Goal: Find specific fact: Find specific fact

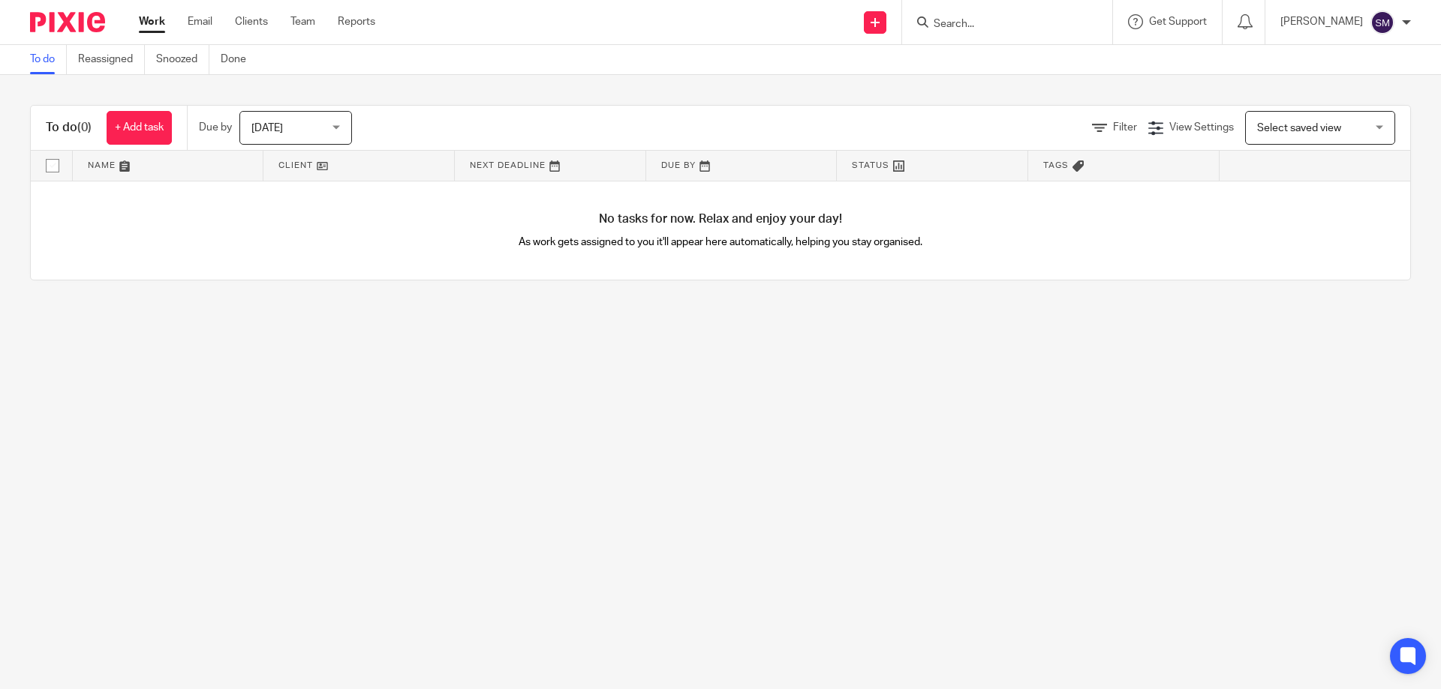
click at [987, 21] on input "Search" at bounding box center [999, 25] width 135 height 14
type input "sunf"
click at [79, 32] on img at bounding box center [67, 22] width 75 height 20
click at [257, 27] on link "Clients" at bounding box center [251, 21] width 33 height 15
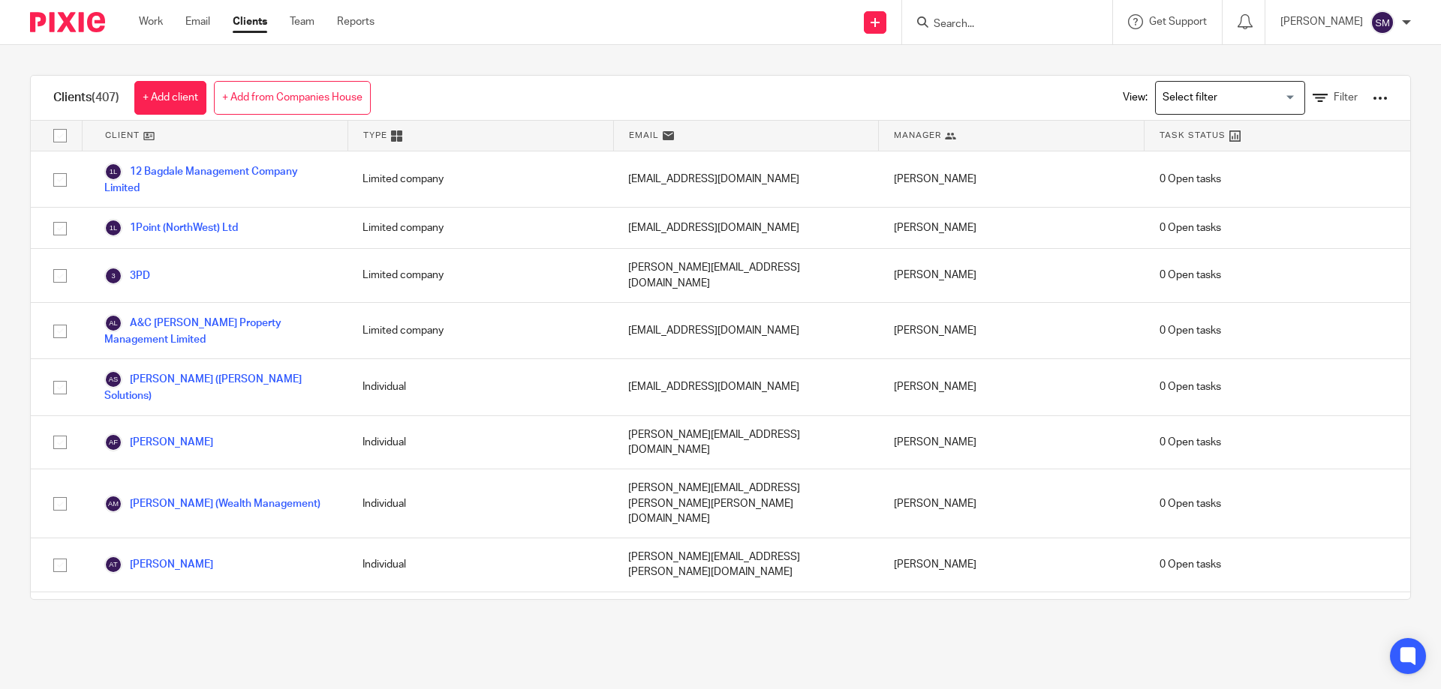
click at [1171, 97] on input "Search for option" at bounding box center [1226, 98] width 139 height 26
click at [1005, 27] on input "Search" at bounding box center [999, 25] width 135 height 14
click at [153, 20] on link "Work" at bounding box center [151, 21] width 24 height 15
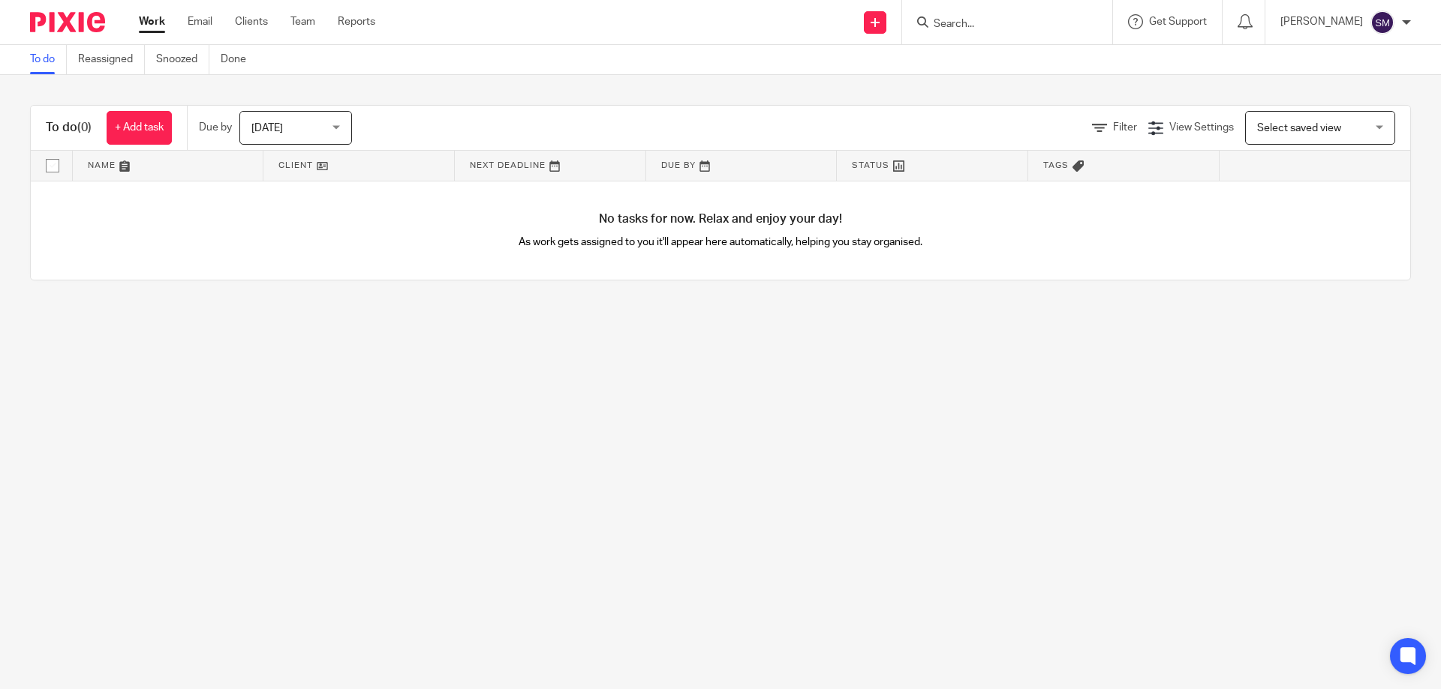
click at [981, 20] on input "Search" at bounding box center [999, 25] width 135 height 14
click at [962, 20] on input "Search" at bounding box center [999, 25] width 135 height 14
type input "kym"
click at [973, 65] on link at bounding box center [1022, 58] width 186 height 23
click at [1009, 66] on link at bounding box center [1022, 58] width 186 height 23
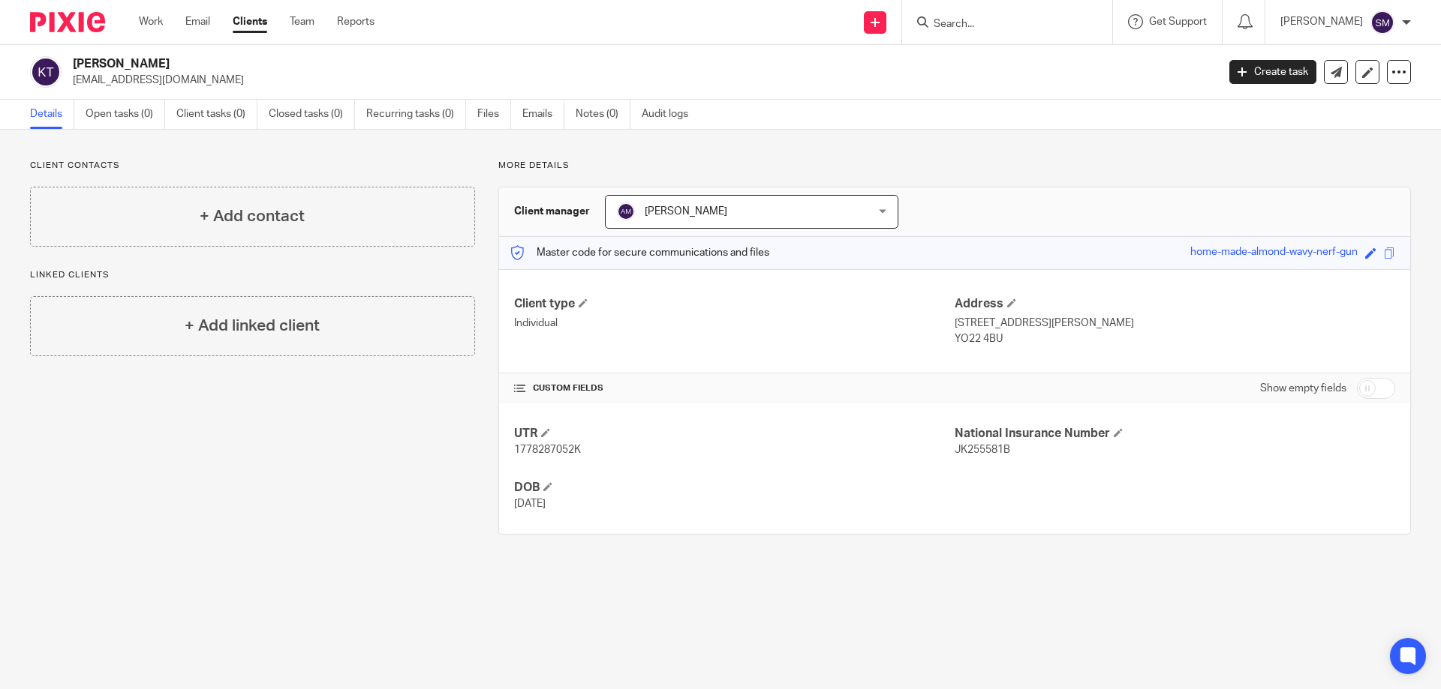
click at [973, 448] on span "JK255581B" at bounding box center [982, 450] width 56 height 11
copy span "JK255581B"
drag, startPoint x: 978, startPoint y: 321, endPoint x: 1050, endPoint y: 330, distance: 72.6
click at [1050, 330] on p "Flat 4, 32 Rohilla Close, Whitby" at bounding box center [1174, 323] width 440 height 15
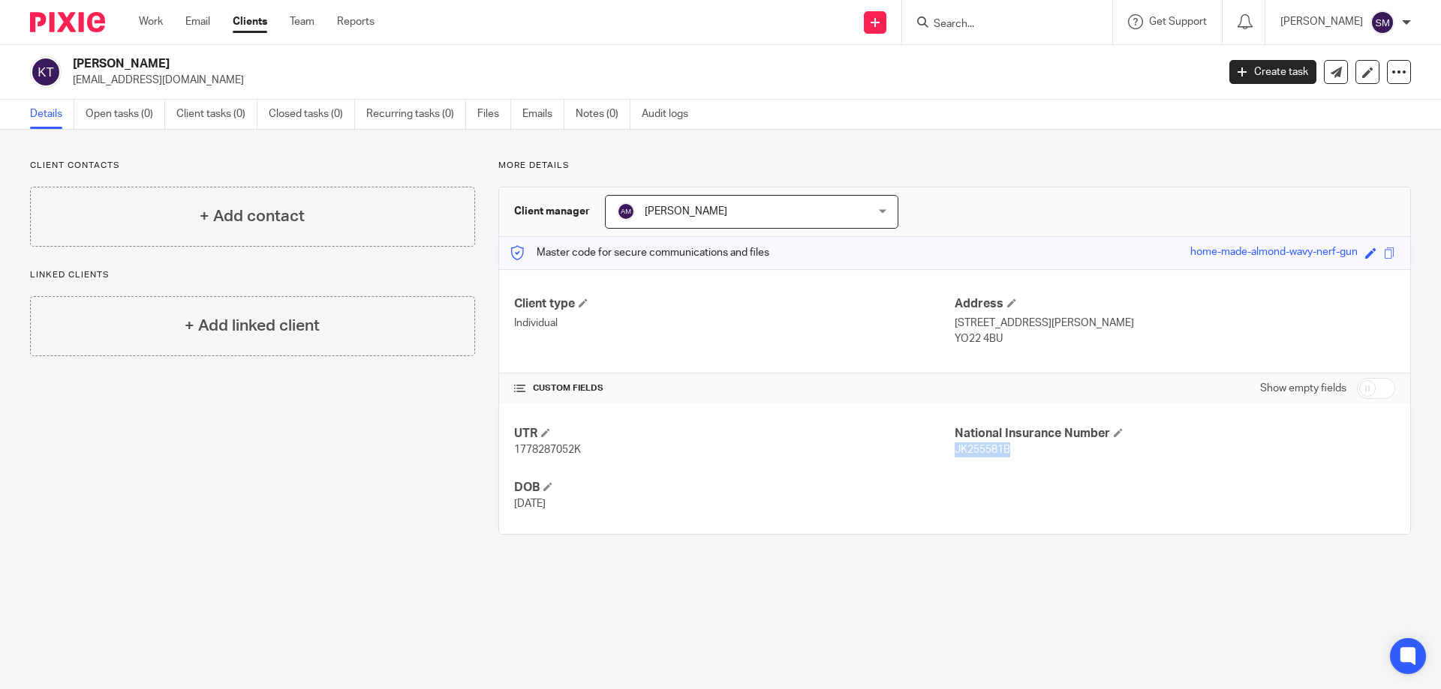
copy p "32 Rohilla Close"
click at [975, 335] on p "YO22 4BU" at bounding box center [1174, 339] width 440 height 15
copy div "YO22 4BU"
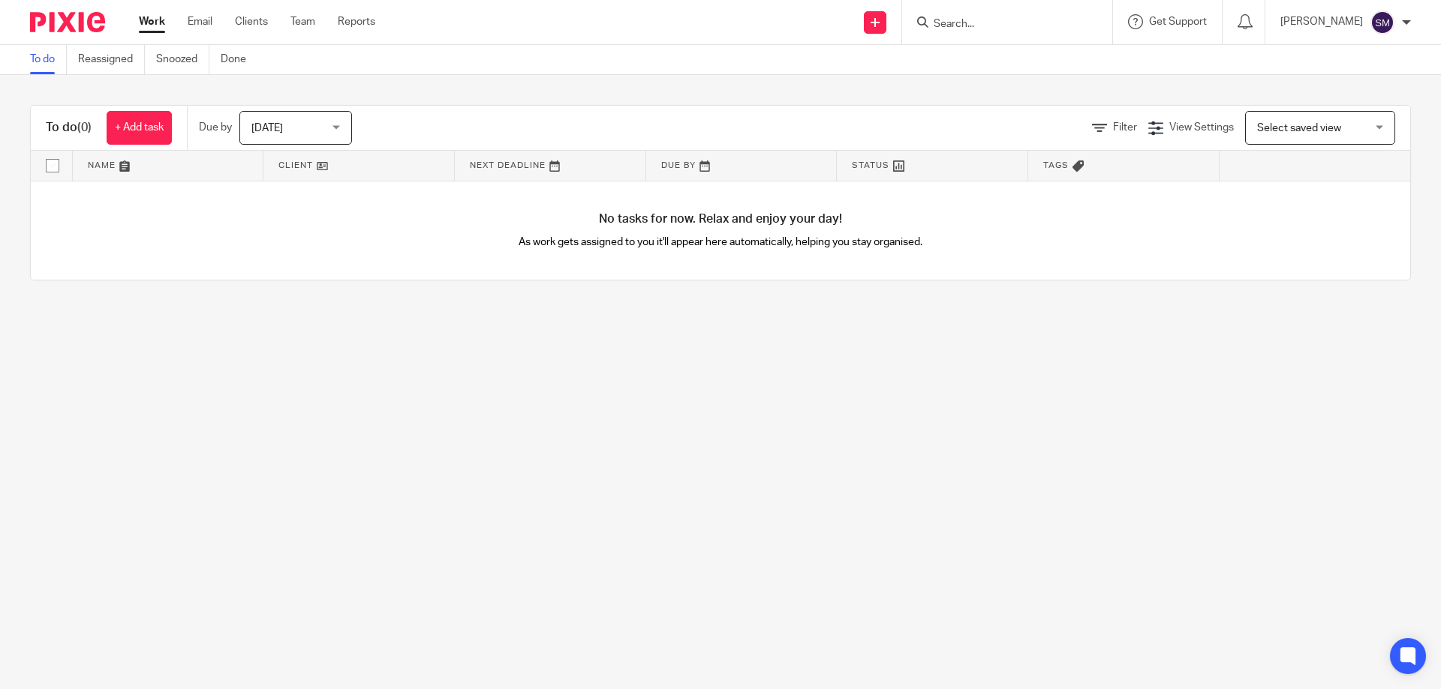
click at [985, 26] on input "Search" at bounding box center [999, 25] width 135 height 14
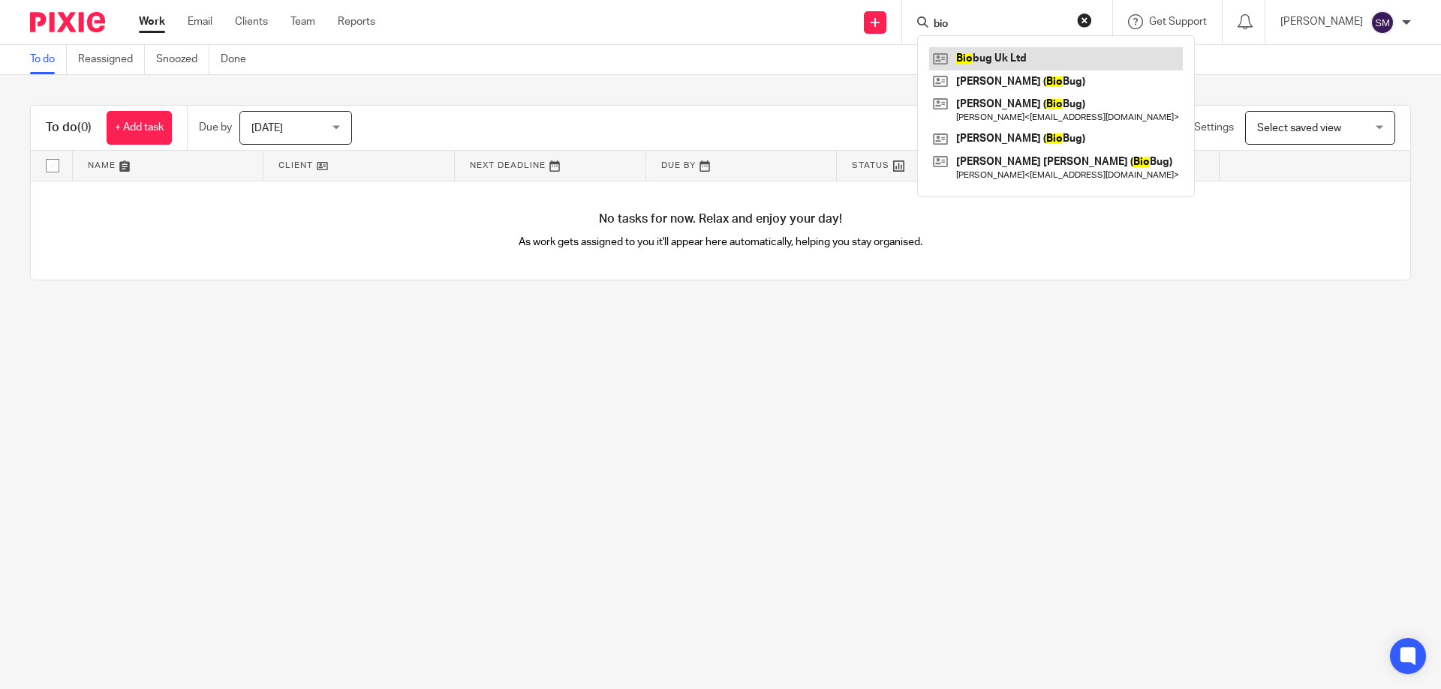
type input "bio"
click at [1008, 62] on link at bounding box center [1056, 58] width 254 height 23
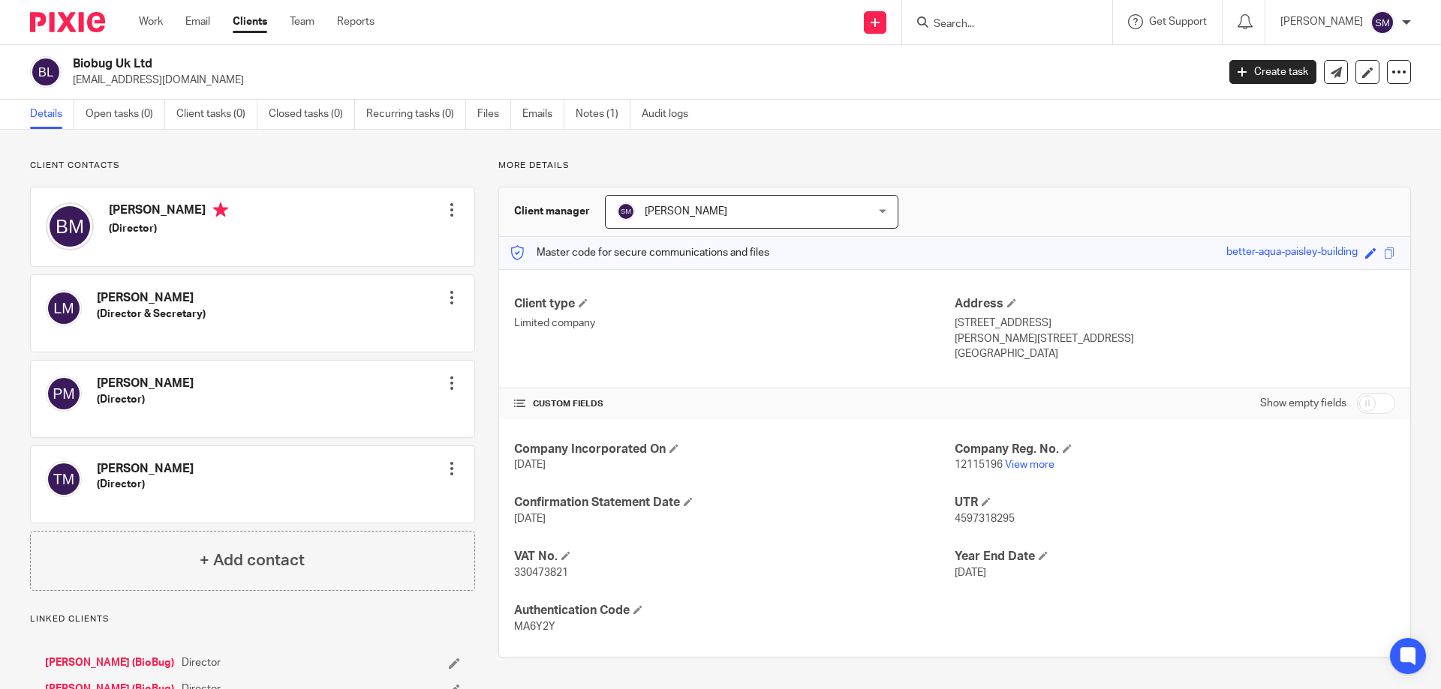
click at [975, 463] on span "12115196" at bounding box center [978, 465] width 48 height 11
click at [973, 464] on span "12115196" at bounding box center [978, 465] width 48 height 11
click at [968, 467] on span "12115196" at bounding box center [978, 465] width 48 height 11
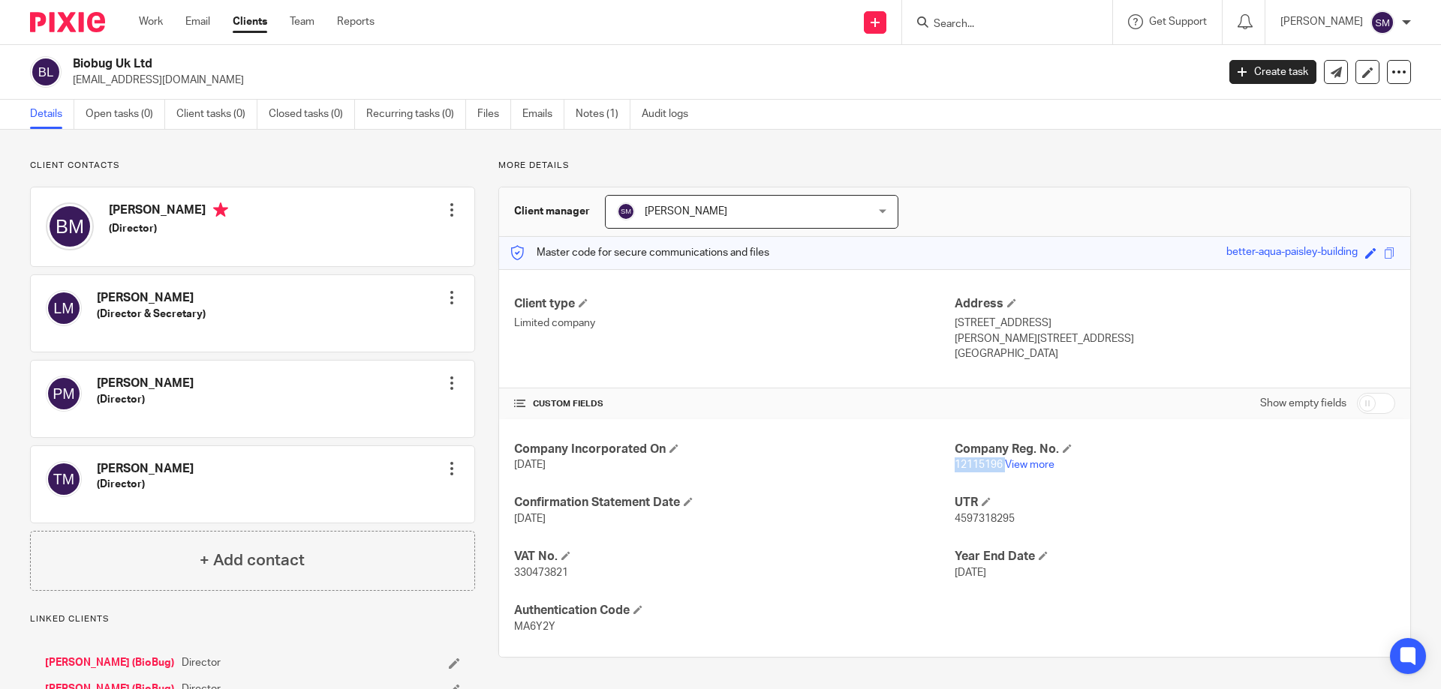
click at [968, 467] on span "12115196" at bounding box center [978, 465] width 48 height 11
copy p "12115196"
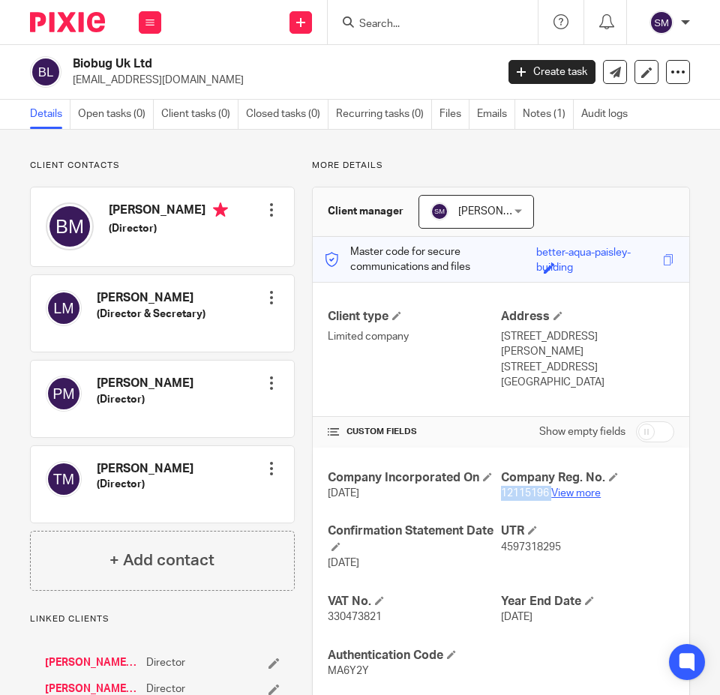
click at [575, 488] on link "View more" at bounding box center [576, 493] width 50 height 11
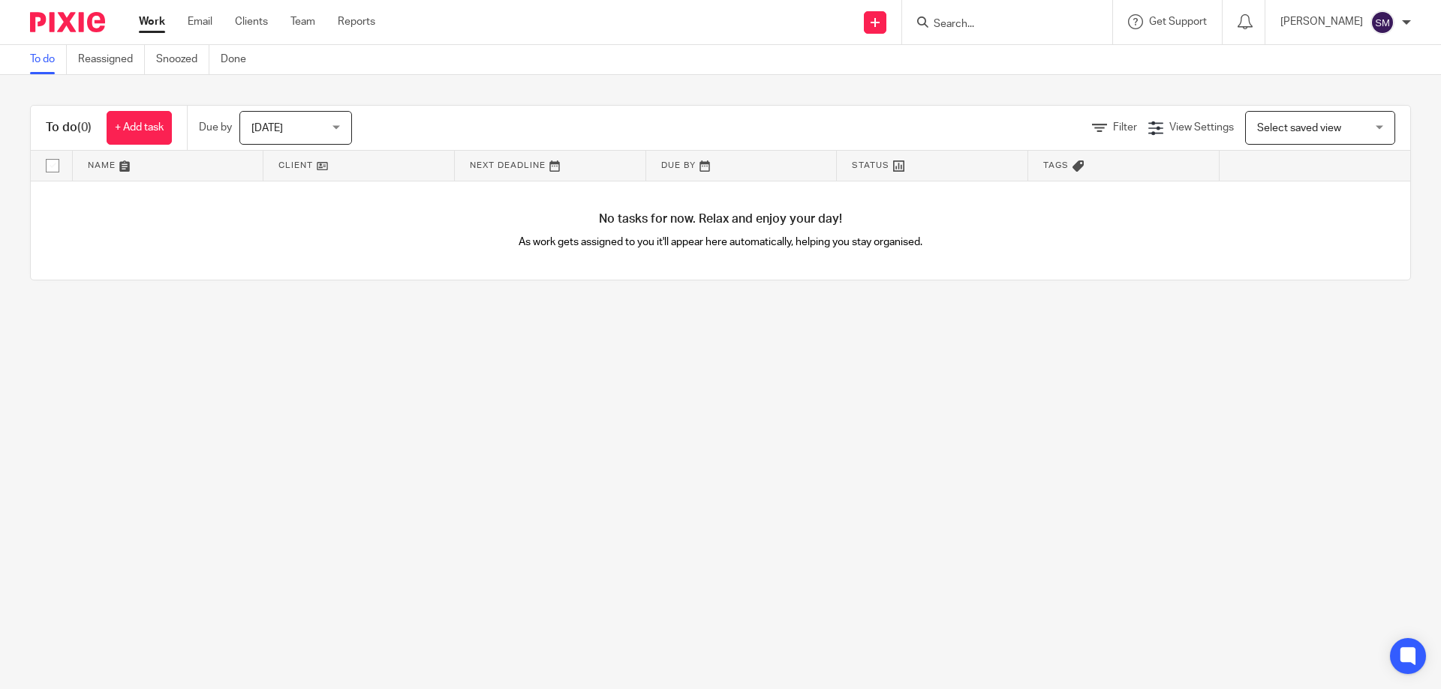
click at [970, 29] on input "Search" at bounding box center [999, 25] width 135 height 14
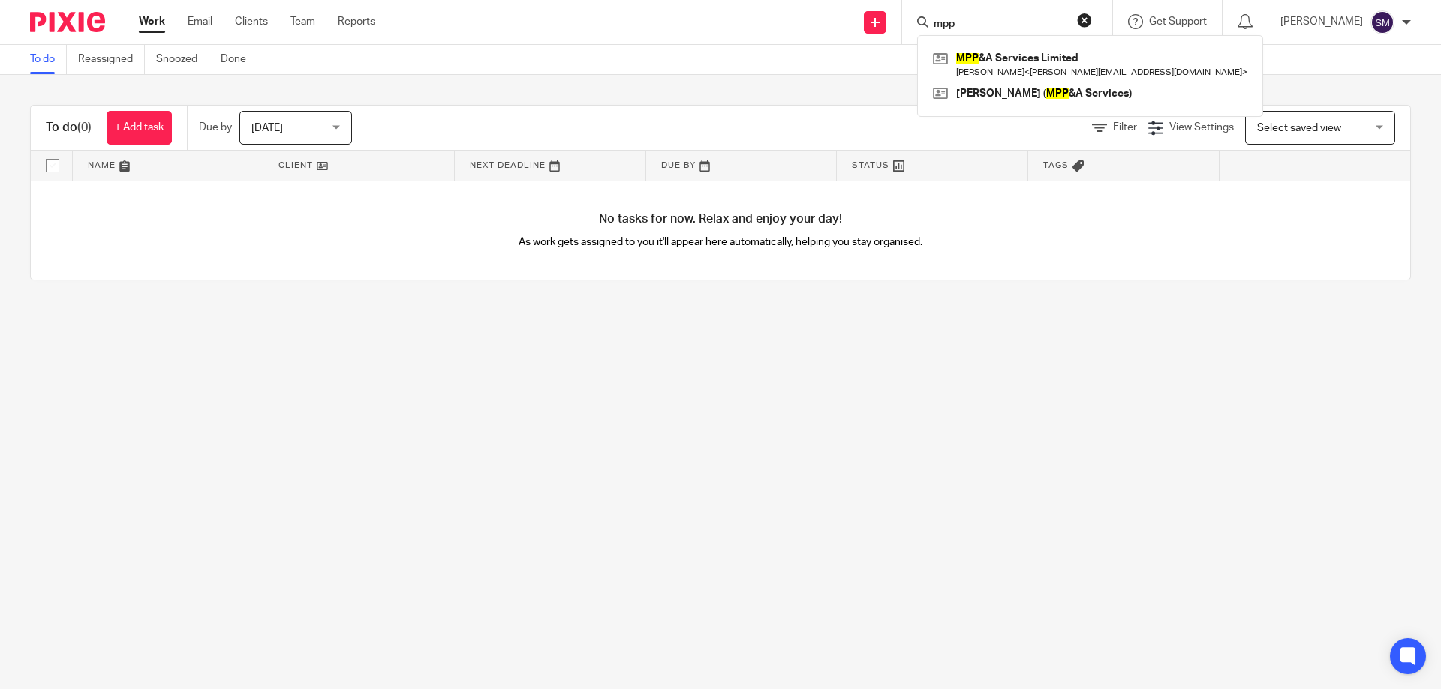
type input "mpp"
click at [986, 43] on div "MPP &A Services Limited Craig Marsh < marsh.pharm@outlook.com > Craig Marsh ( M…" at bounding box center [1090, 76] width 346 height 82
click at [992, 52] on link at bounding box center [1090, 64] width 322 height 35
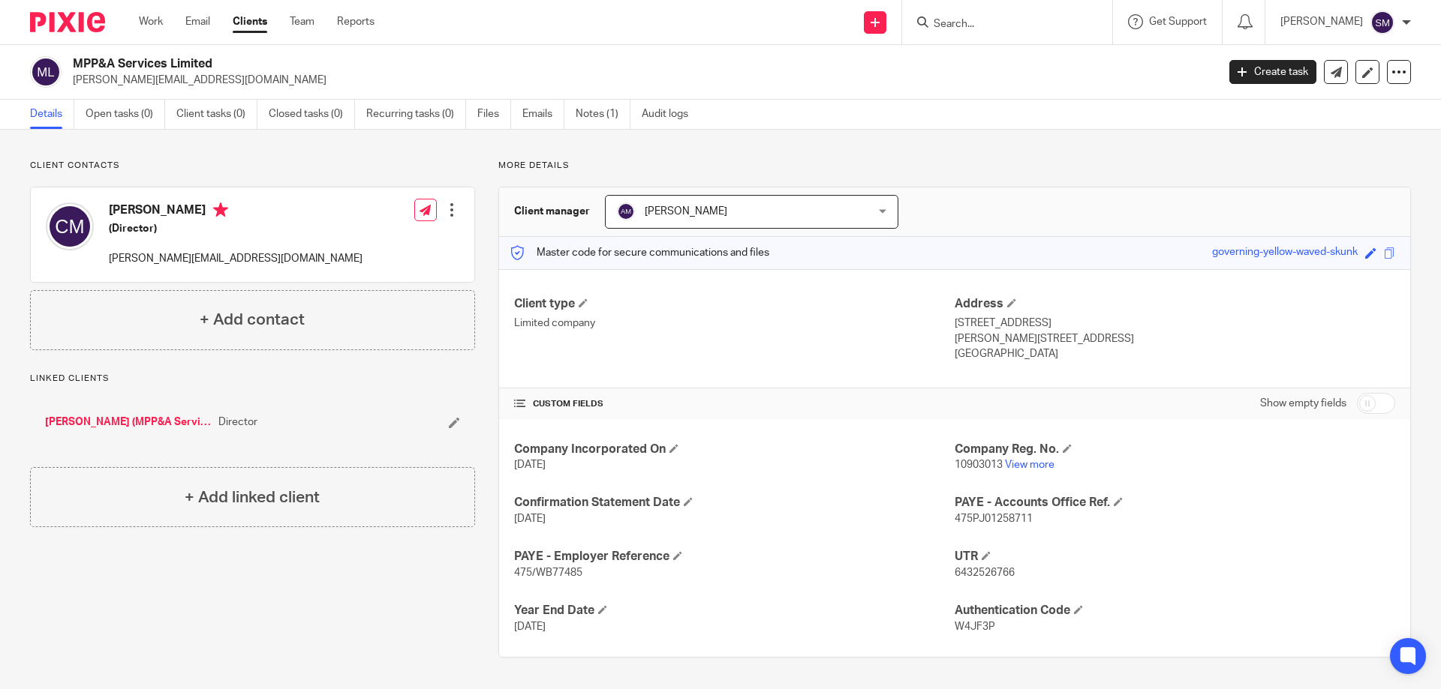
click at [545, 572] on span "475/WB77485" at bounding box center [548, 573] width 68 height 11
copy p "475/WB77485"
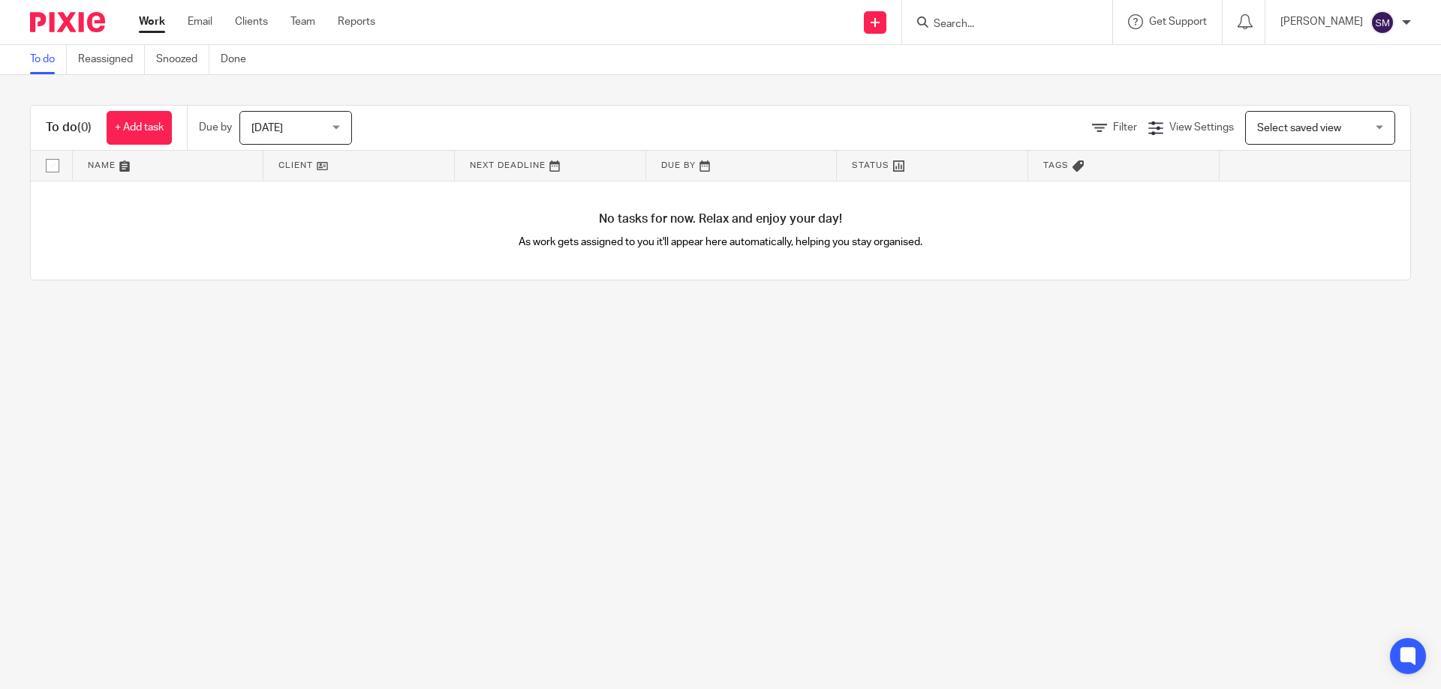
click at [978, 18] on input "Search" at bounding box center [999, 25] width 135 height 14
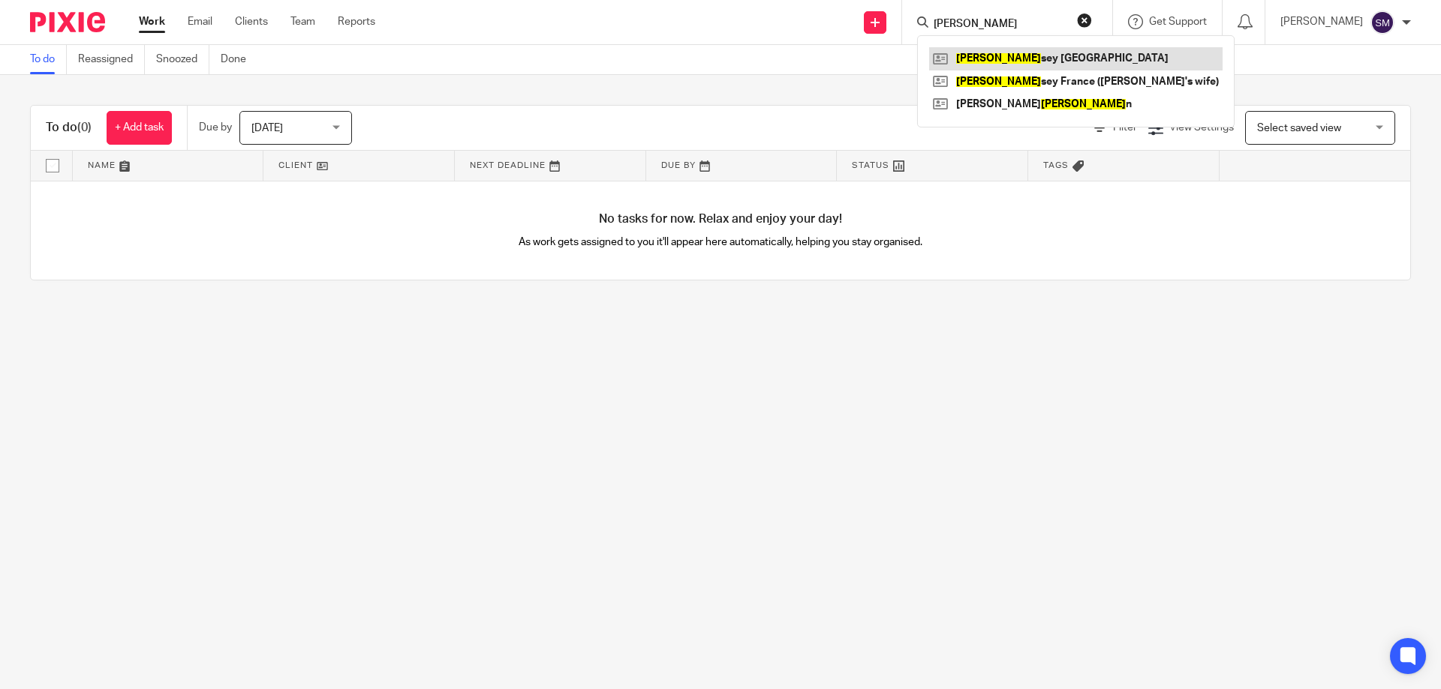
type input "[PERSON_NAME]"
click at [1019, 65] on link at bounding box center [1075, 58] width 293 height 23
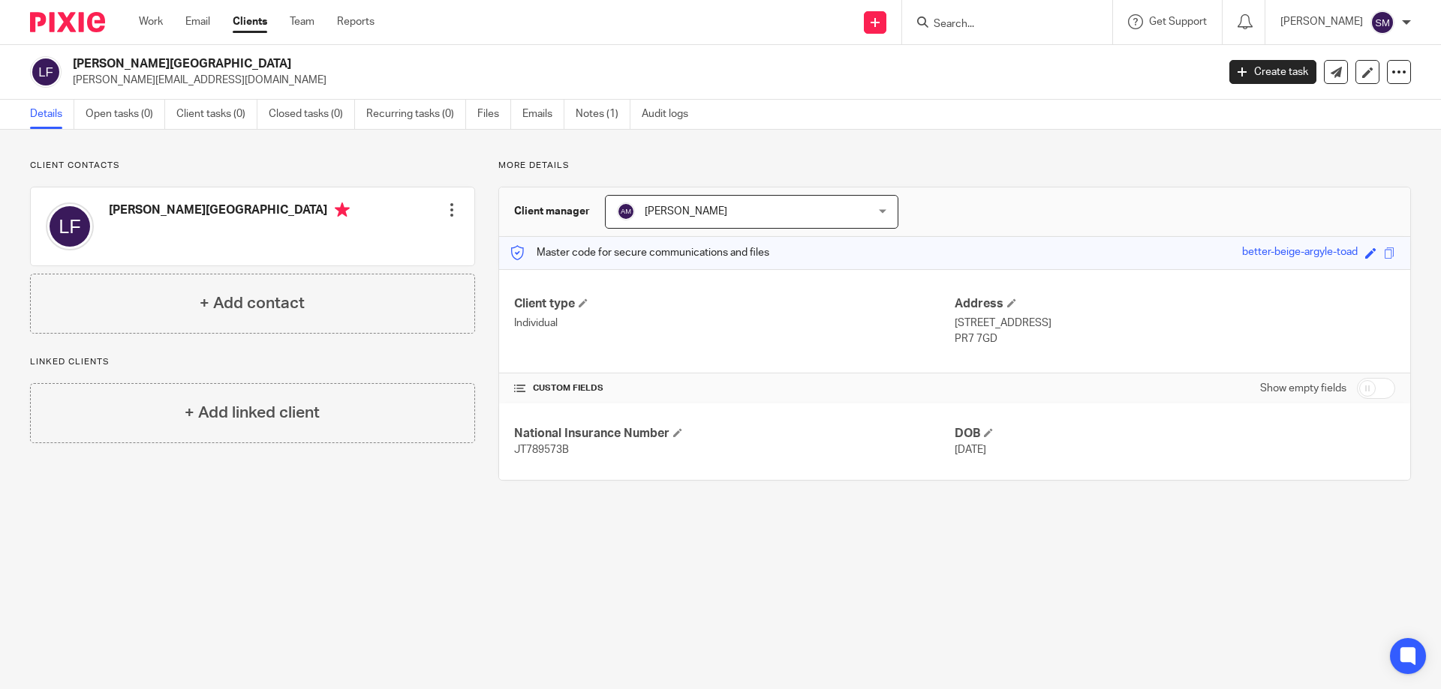
click at [1002, 24] on input "Search" at bounding box center [999, 25] width 135 height 14
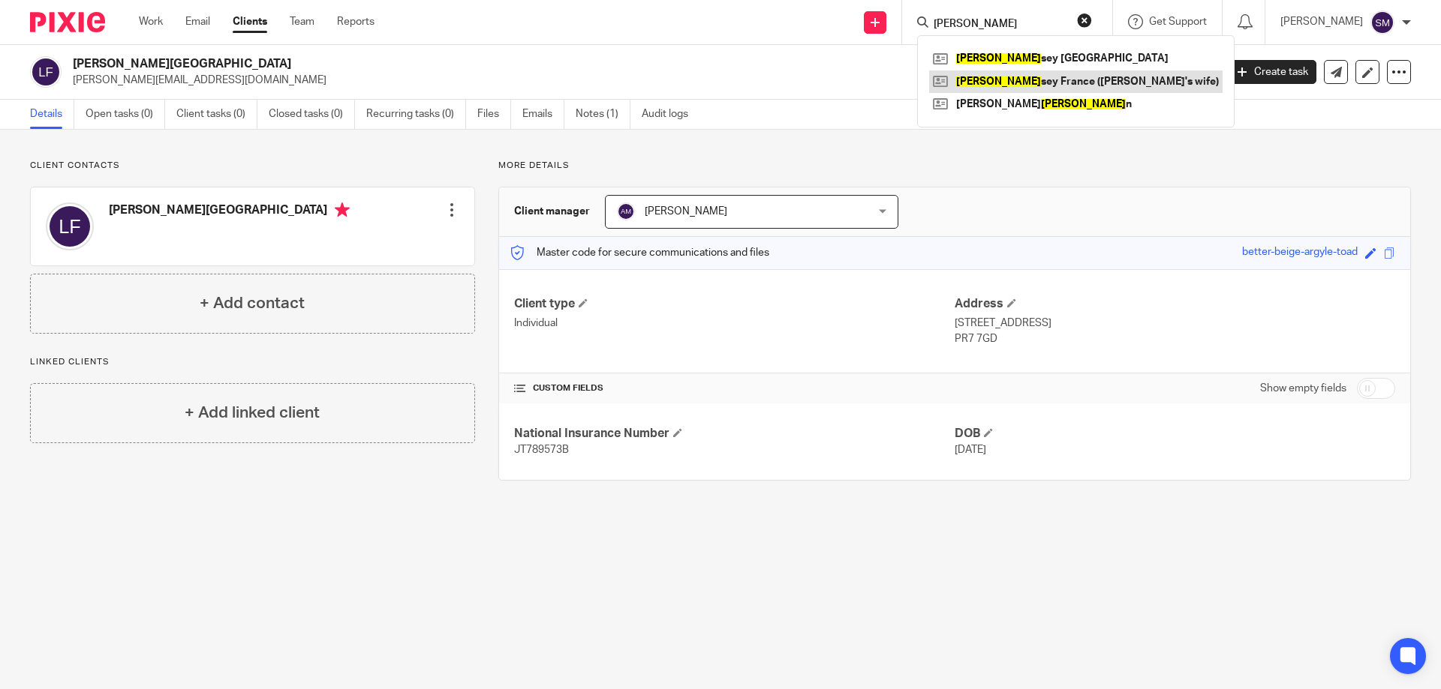
type input "[PERSON_NAME]"
click at [1028, 76] on link at bounding box center [1075, 82] width 293 height 23
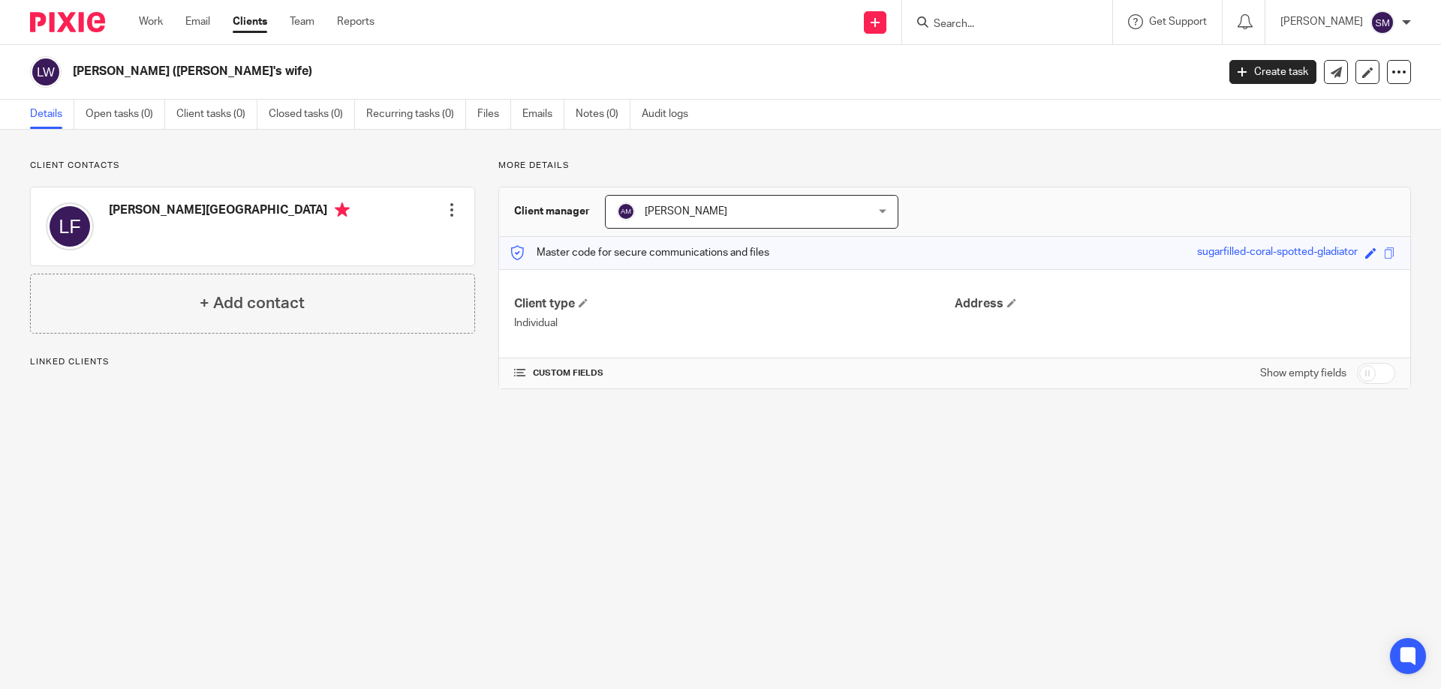
click at [1013, 32] on form at bounding box center [1012, 22] width 160 height 19
click at [989, 23] on input "Search" at bounding box center [999, 25] width 135 height 14
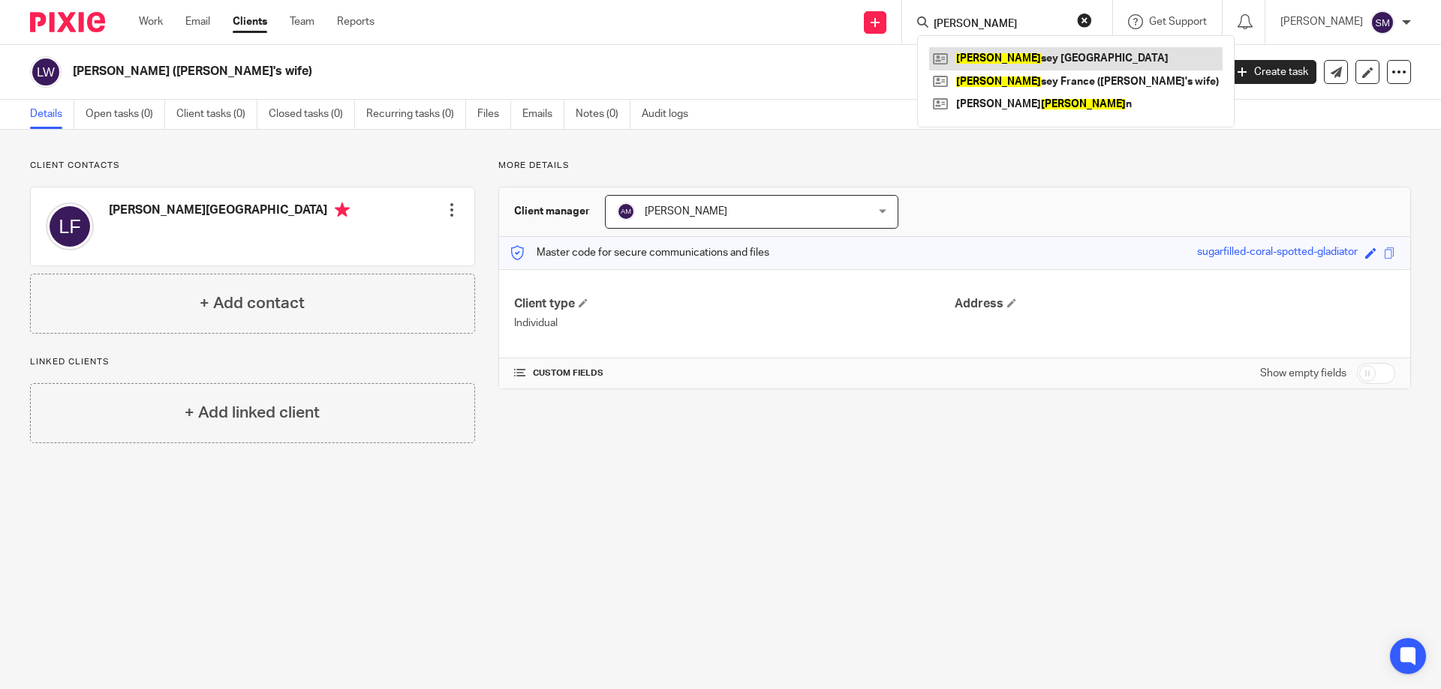
type input "lyn"
click at [1005, 52] on link at bounding box center [1075, 58] width 293 height 23
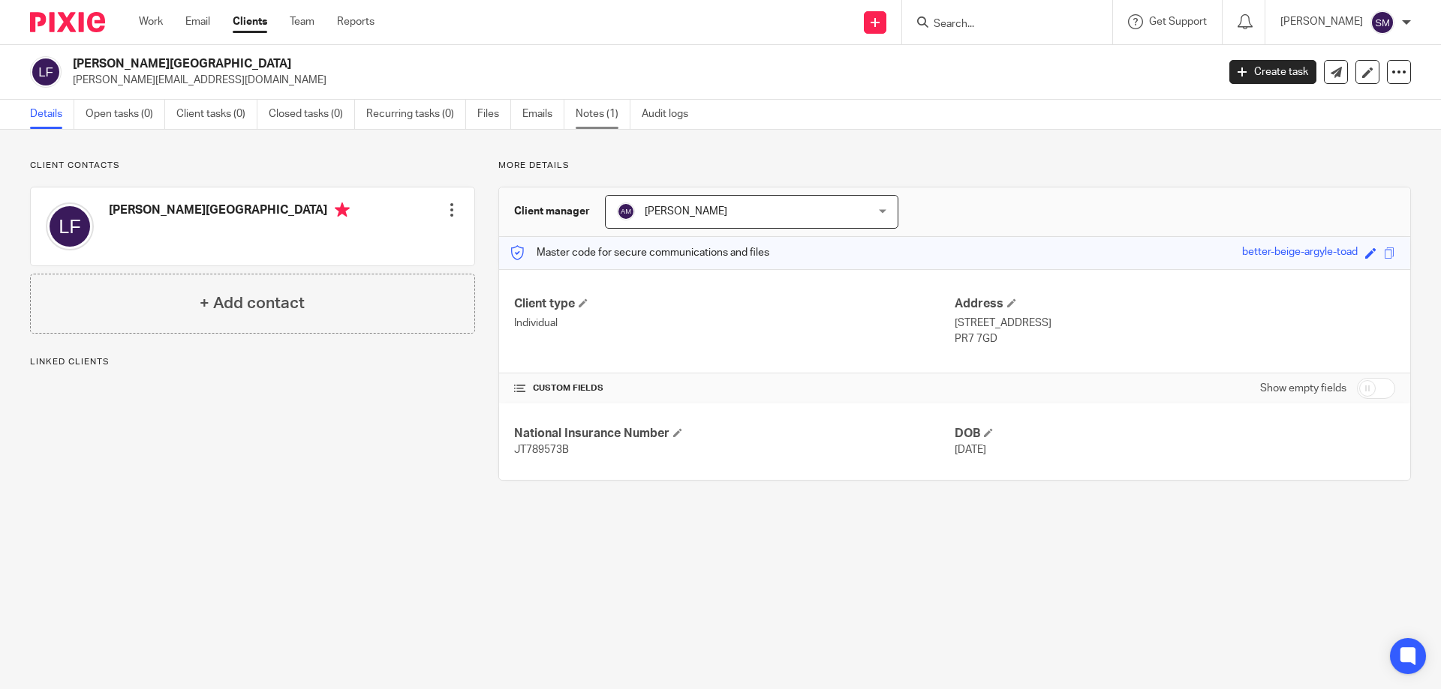
click at [594, 121] on link "Notes (1)" at bounding box center [602, 114] width 55 height 29
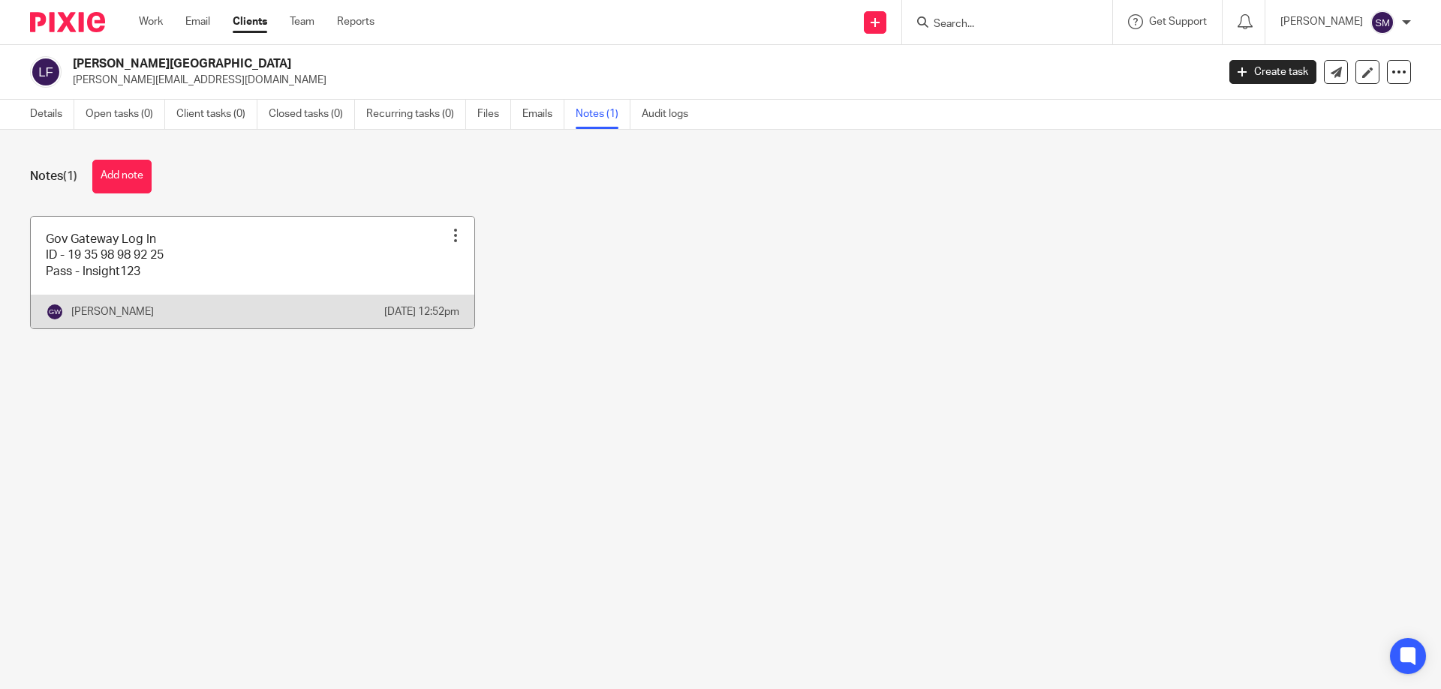
click at [215, 263] on link at bounding box center [252, 273] width 443 height 112
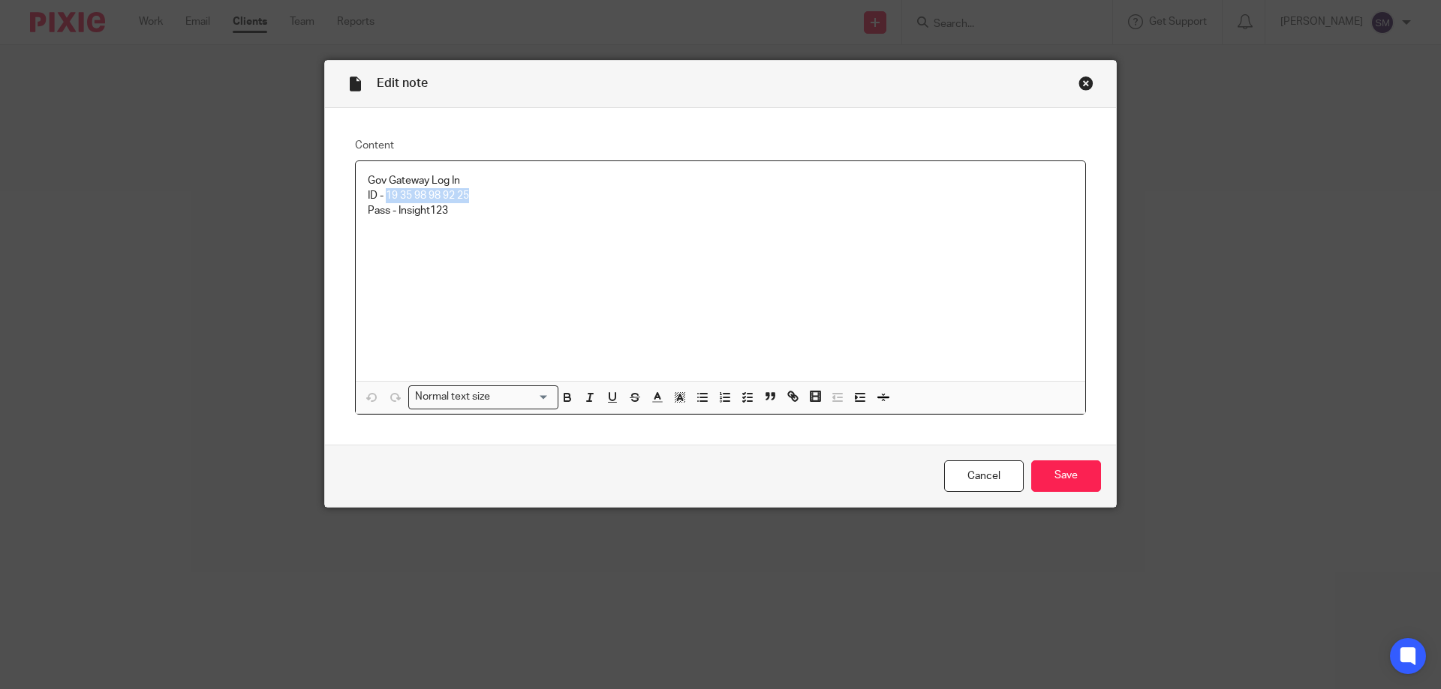
drag, startPoint x: 382, startPoint y: 195, endPoint x: 470, endPoint y: 194, distance: 88.5
click at [470, 194] on p "ID - 19 35 98 98 92 25" at bounding box center [720, 195] width 705 height 15
copy p "19 35 98 98 92 25"
drag, startPoint x: 451, startPoint y: 213, endPoint x: 392, endPoint y: 221, distance: 59.0
click at [392, 221] on div "Gov Gateway Log In ID - 19 35 98 98 92 25 Pass - Insight123" at bounding box center [720, 271] width 729 height 220
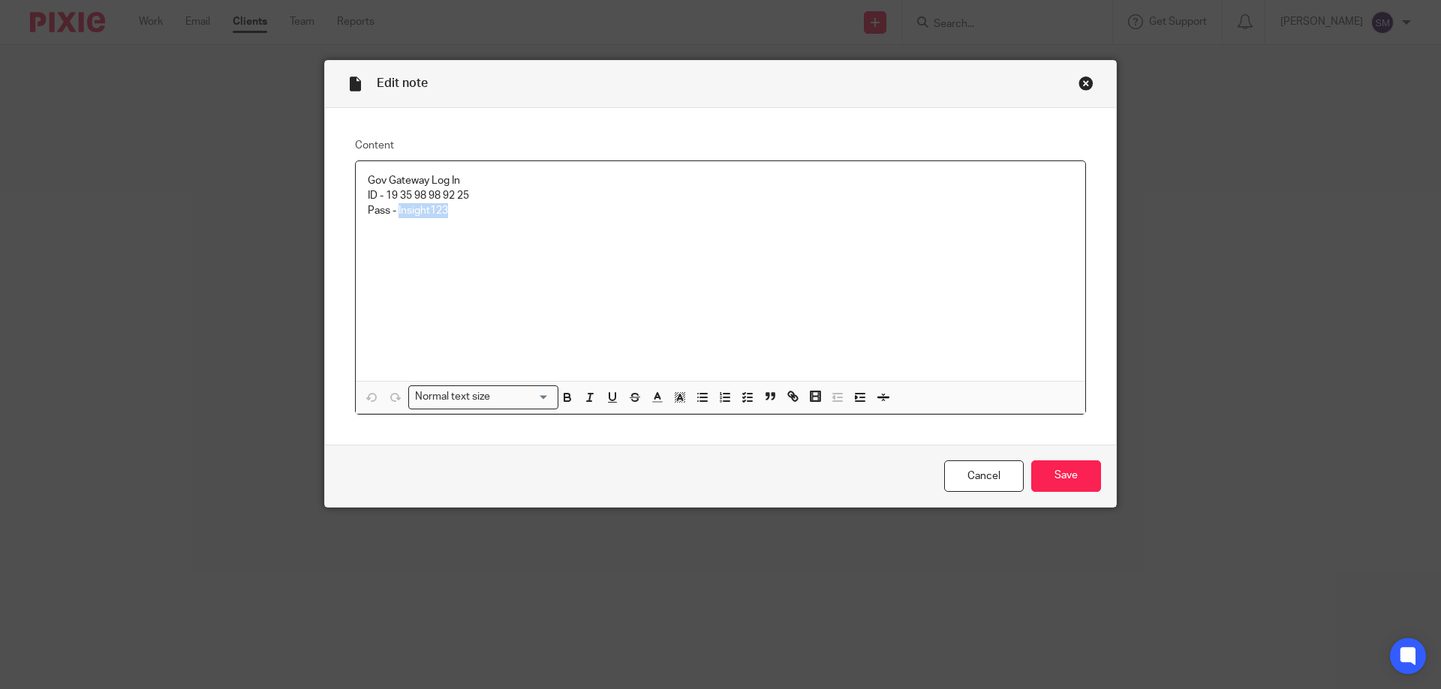
copy p "Insight123"
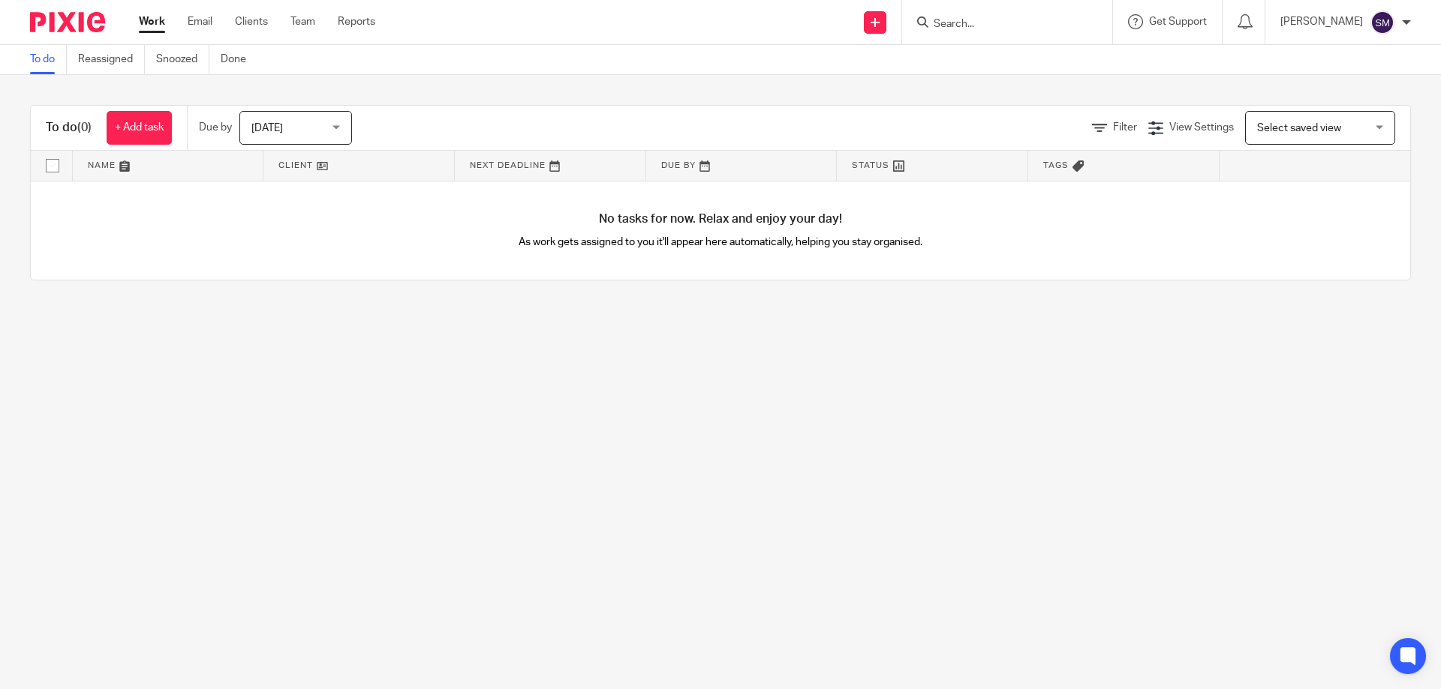
click at [1032, 26] on input "Search" at bounding box center [999, 25] width 135 height 14
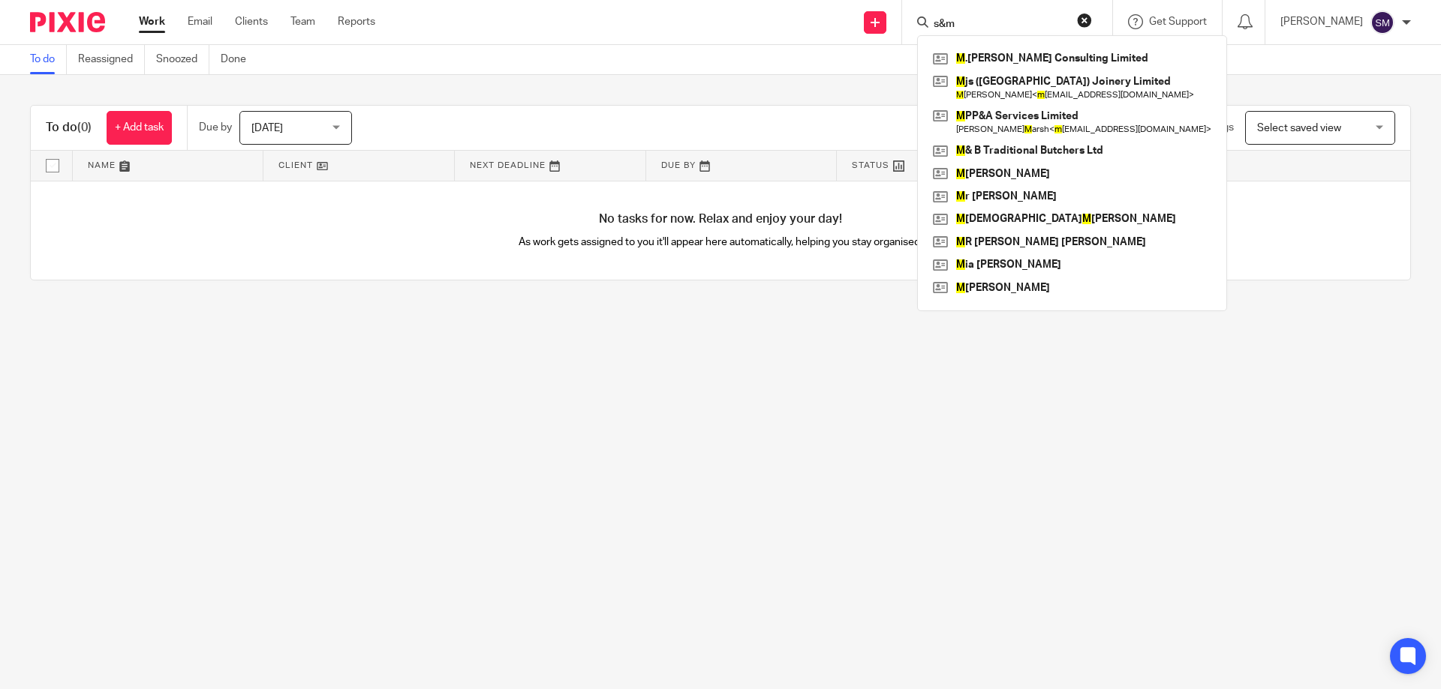
click at [1029, 27] on input "s&m" at bounding box center [999, 25] width 135 height 14
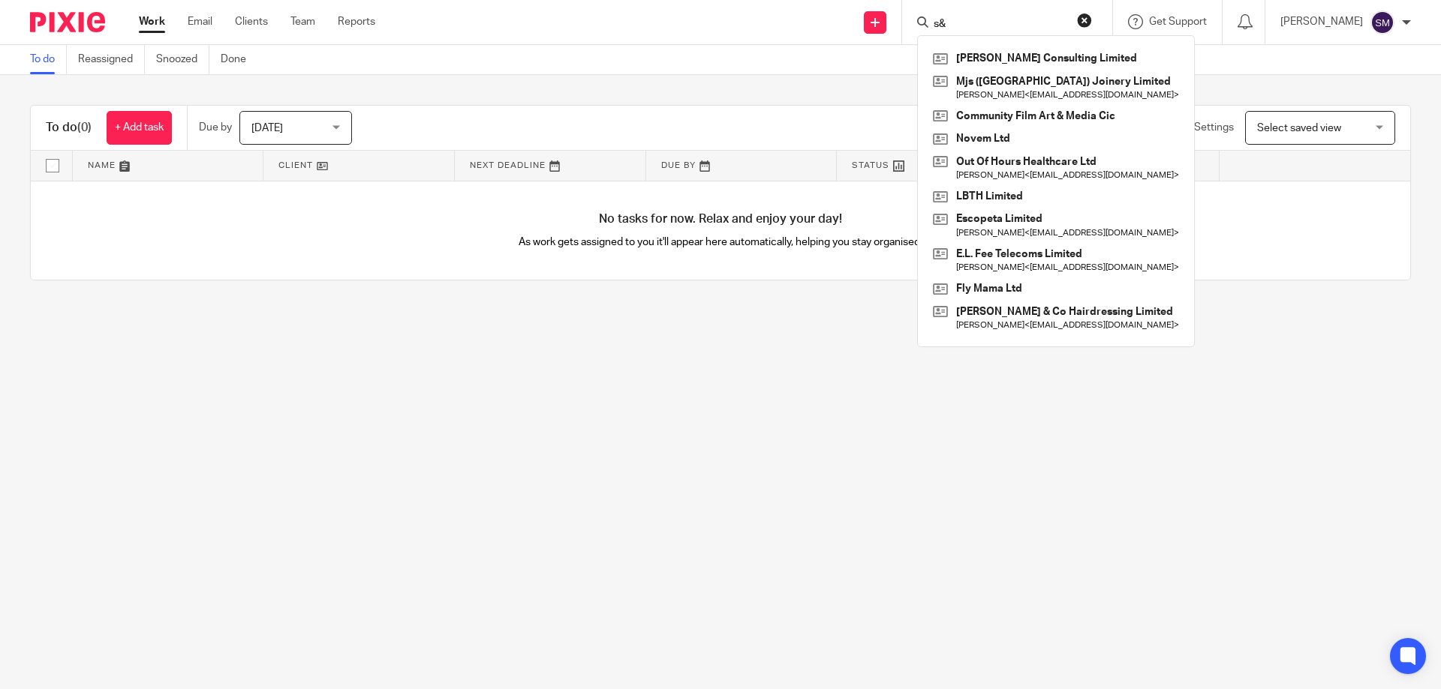
type input "s"
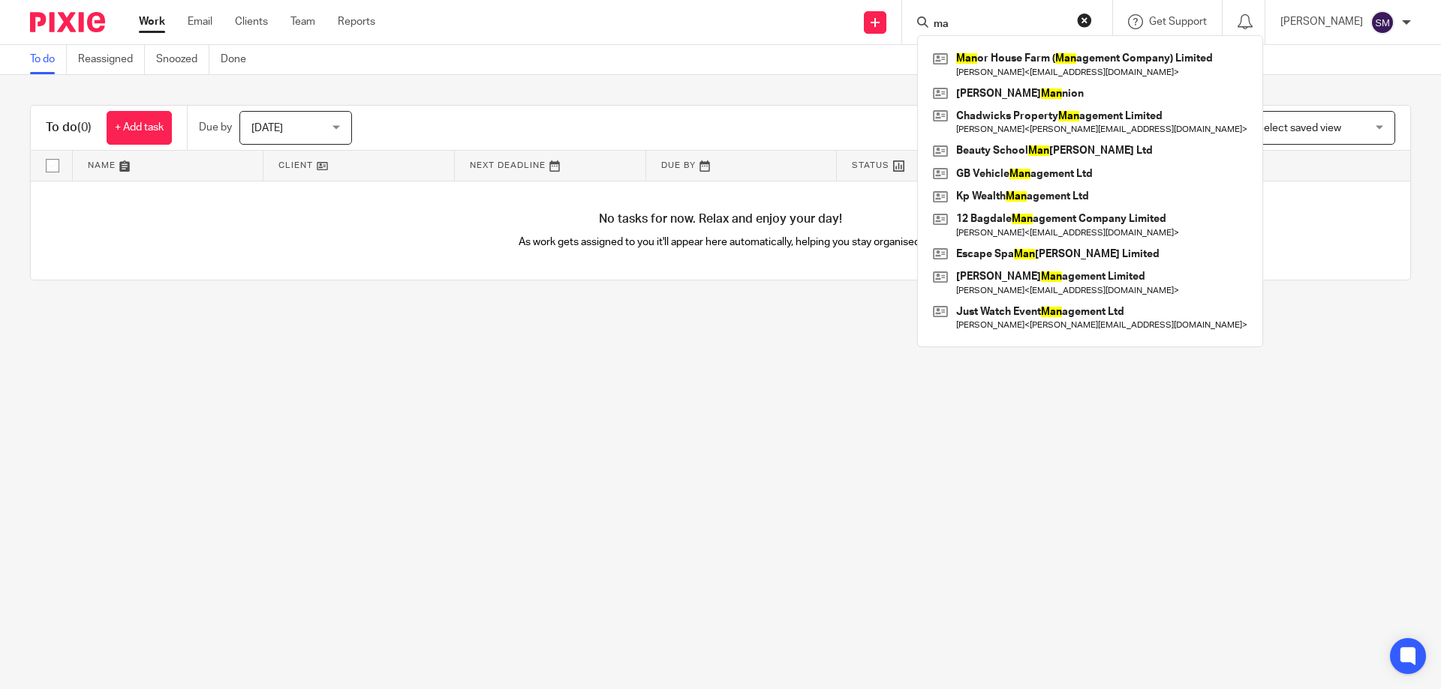
type input "m"
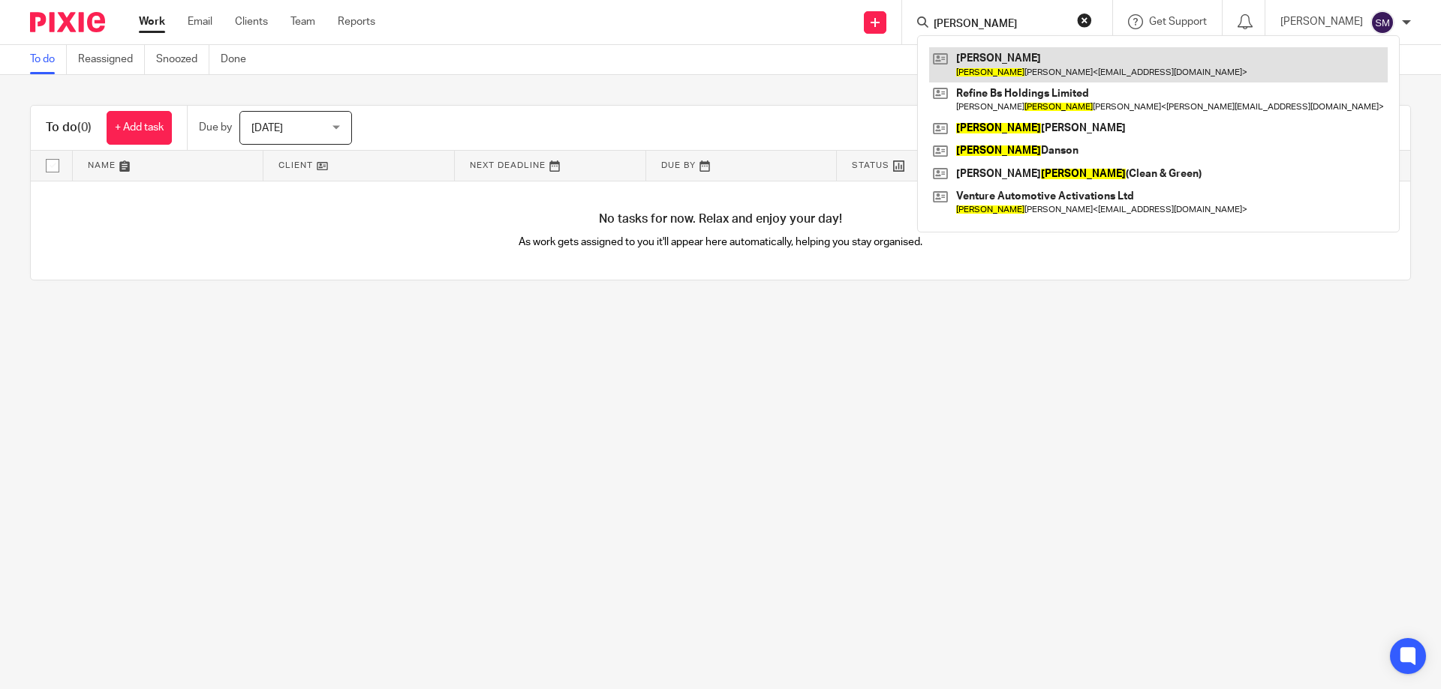
type input "steve"
click at [1020, 66] on link at bounding box center [1158, 64] width 458 height 35
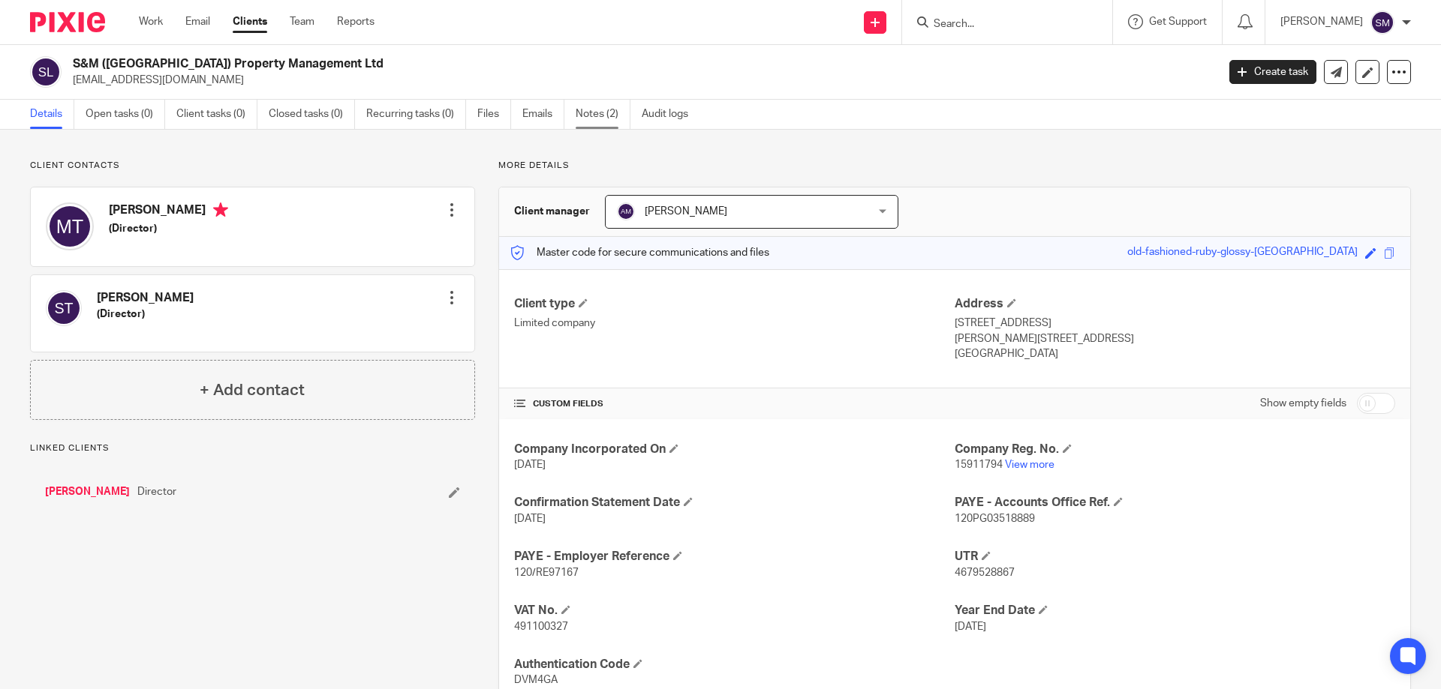
click at [605, 117] on link "Notes (2)" at bounding box center [602, 114] width 55 height 29
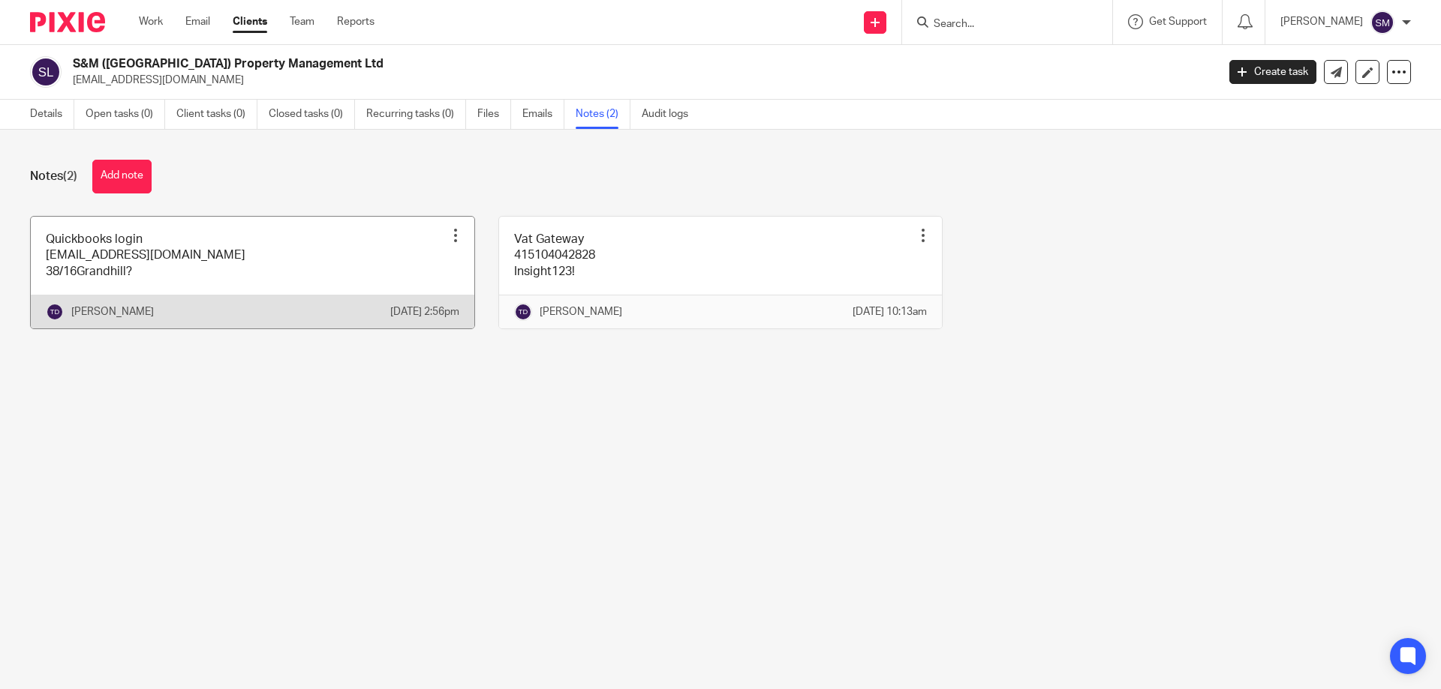
click at [169, 254] on link at bounding box center [252, 273] width 443 height 112
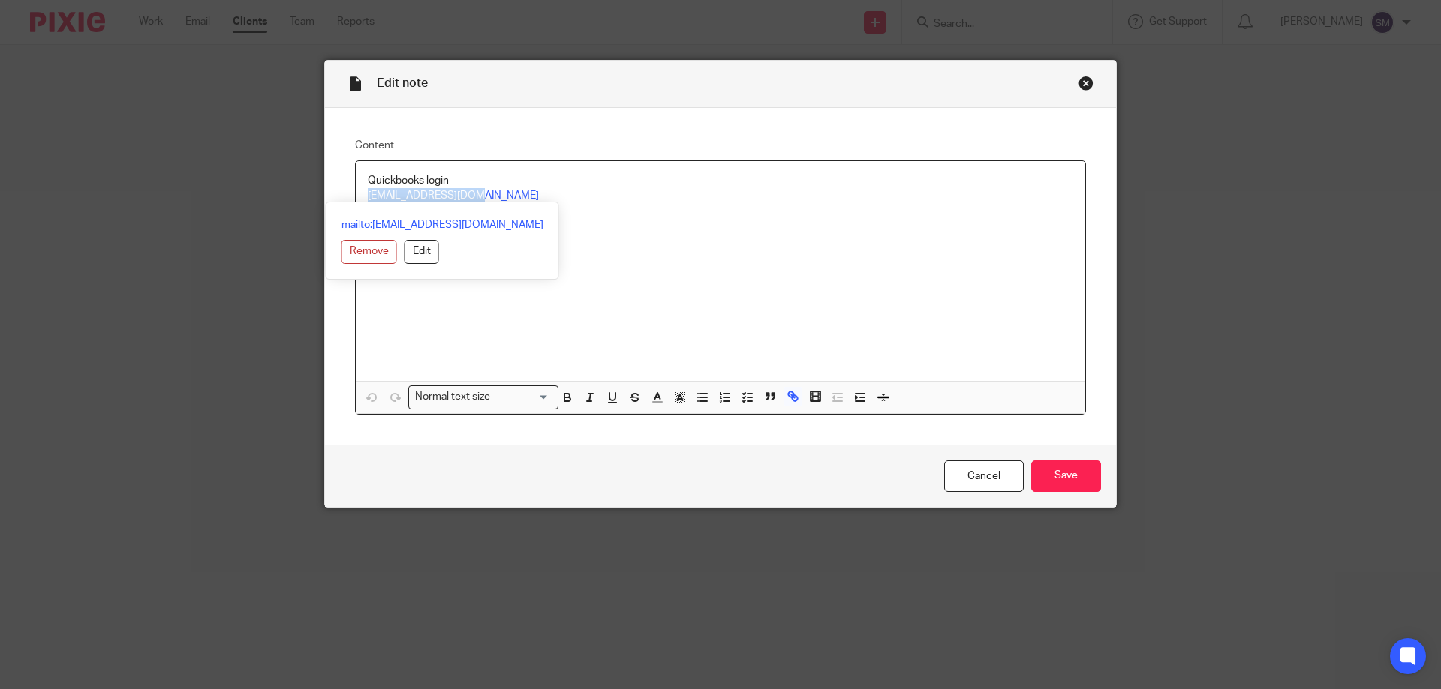
drag, startPoint x: 482, startPoint y: 194, endPoint x: 347, endPoint y: 194, distance: 135.8
click at [347, 194] on div "Content Quickbooks login [EMAIL_ADDRESS][DOMAIN_NAME] 38/16Grandhill? Normal te…" at bounding box center [720, 276] width 791 height 337
copy link "[EMAIL_ADDRESS][DOMAIN_NAME]"
click at [592, 207] on p "38/16Grandhill?" at bounding box center [720, 210] width 705 height 15
drag, startPoint x: 452, startPoint y: 211, endPoint x: 358, endPoint y: 211, distance: 94.5
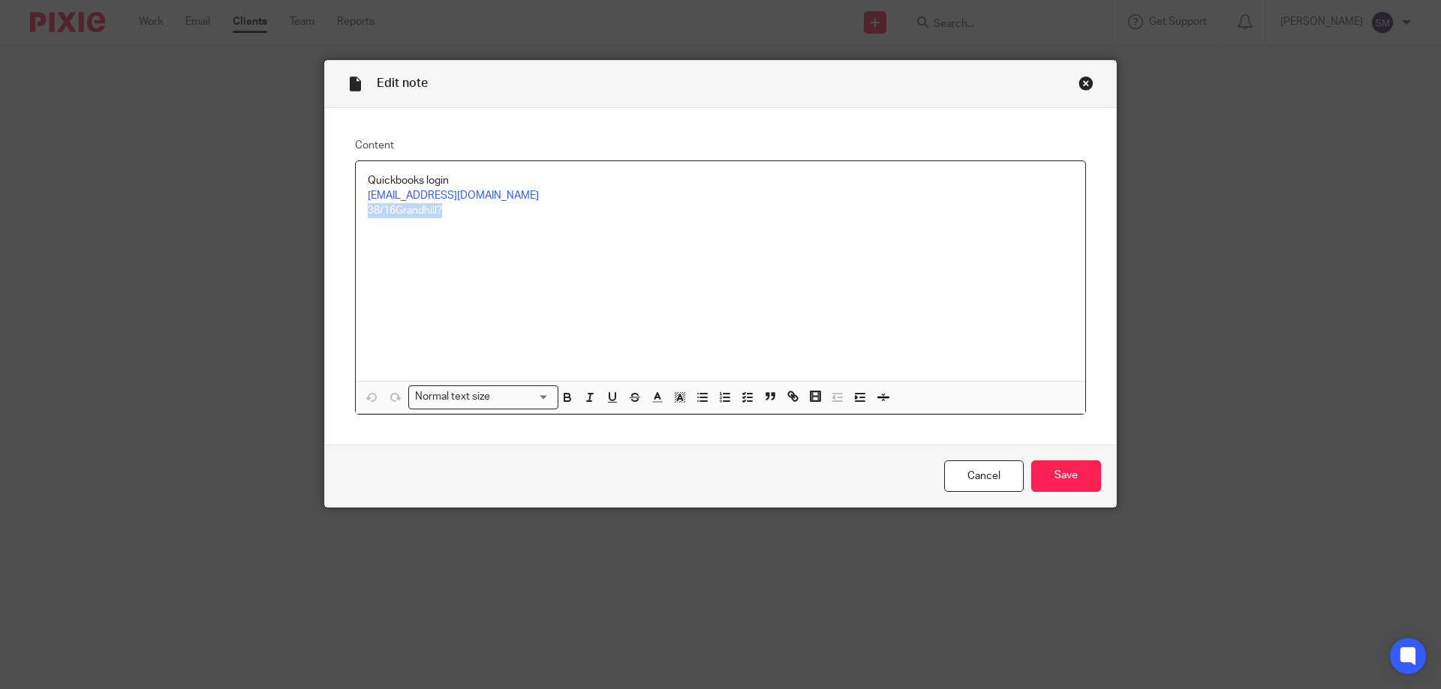
click at [358, 211] on div "Quickbooks login styson_16@yahoo.com 38/16Grandhill?" at bounding box center [720, 271] width 729 height 220
copy p "38/16Grandhill?"
click at [1078, 87] on div "Close this dialog window" at bounding box center [1085, 83] width 15 height 15
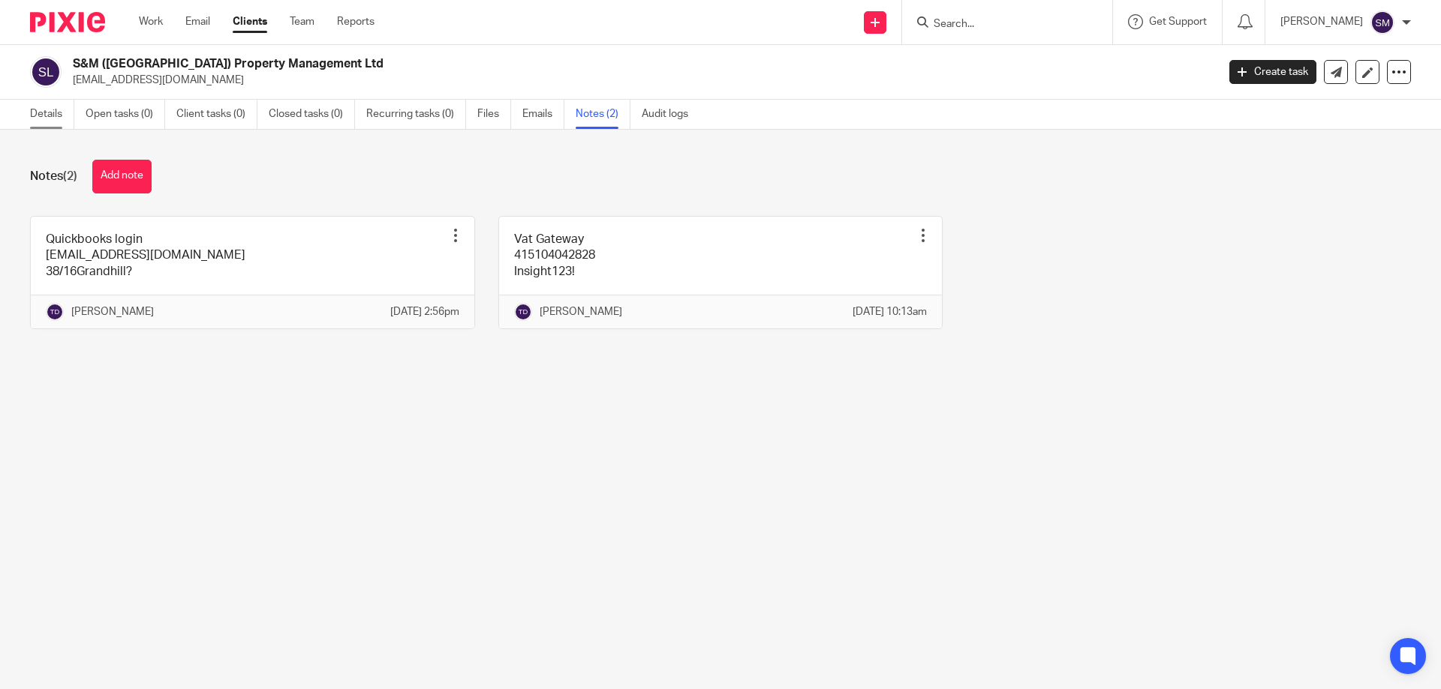
click at [63, 119] on link "Details" at bounding box center [52, 114] width 44 height 29
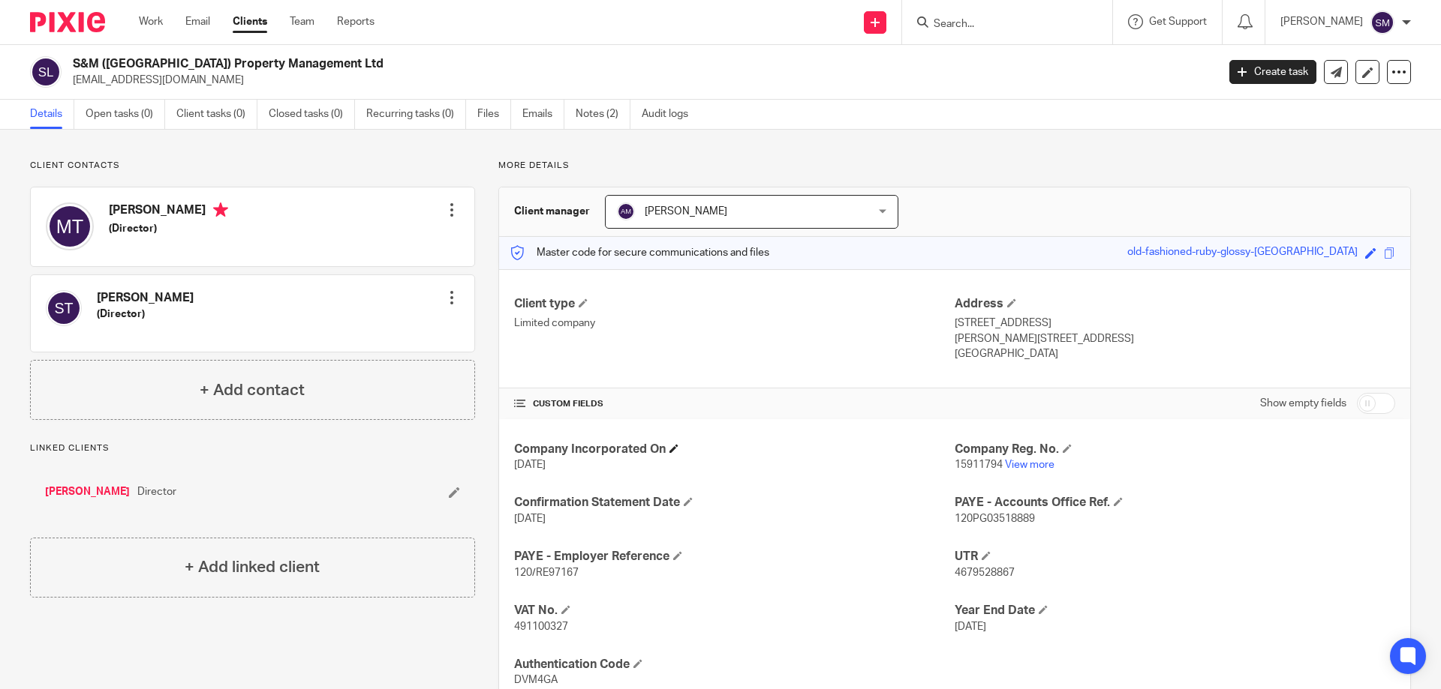
scroll to position [53, 0]
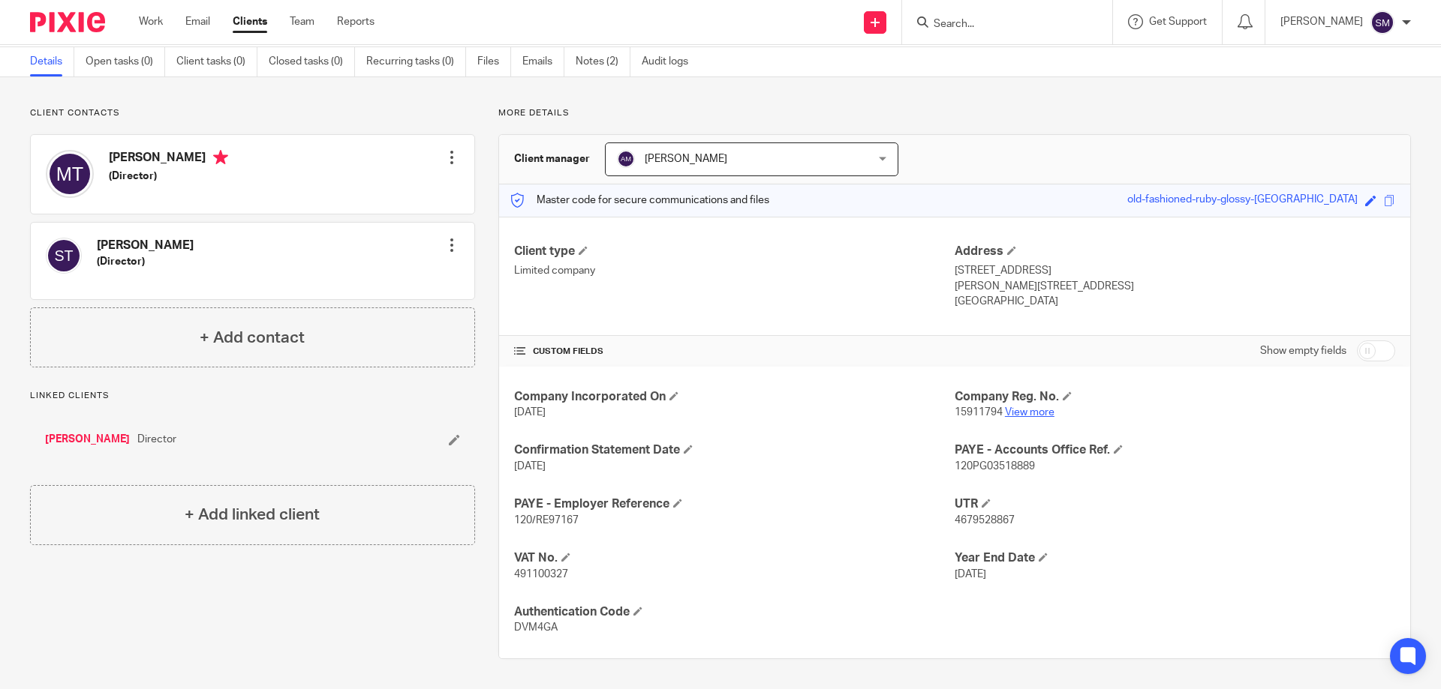
click at [1027, 413] on link "View more" at bounding box center [1030, 412] width 50 height 11
